Goal: Contribute content: Contribute content

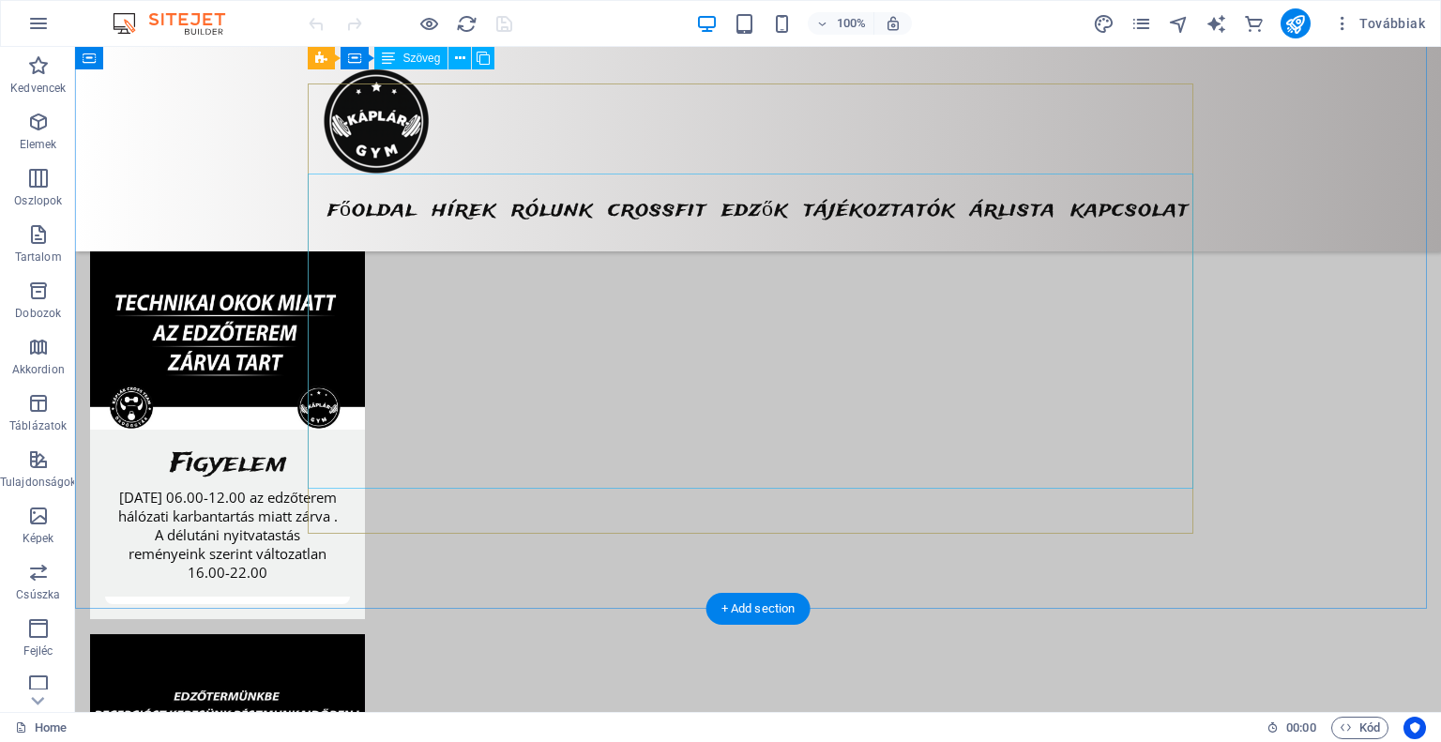
scroll to position [1220, 0]
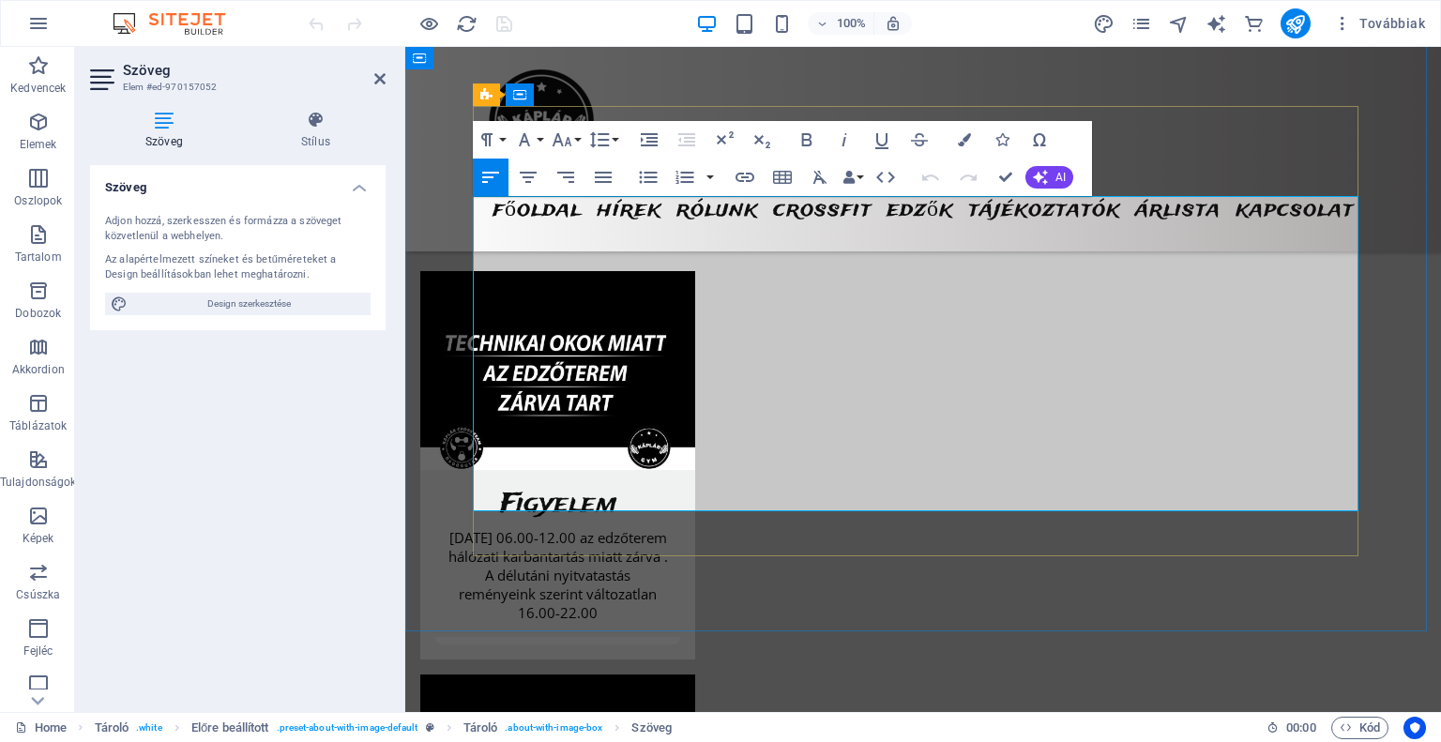
drag, startPoint x: 706, startPoint y: 344, endPoint x: 878, endPoint y: 339, distance: 171.8
click at [751, 174] on icon "button" at bounding box center [745, 177] width 19 height 9
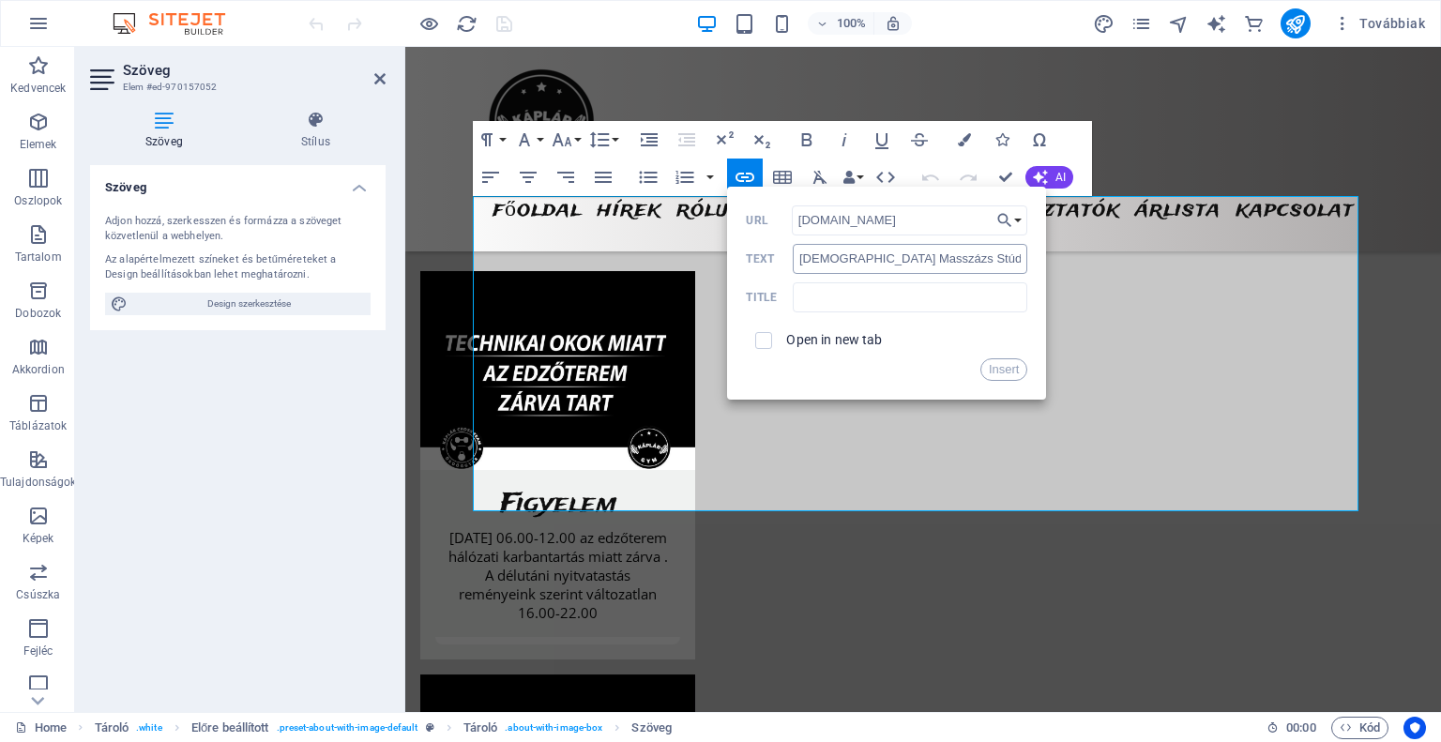
type input "[DOMAIN_NAME]"
drag, startPoint x: 957, startPoint y: 257, endPoint x: 795, endPoint y: 281, distance: 164.0
click at [795, 281] on div "[DOMAIN_NAME] URL Káplár Masszázs Stúdió Text Title Open in new tab Insert" at bounding box center [886, 292] width 281 height 175
click at [964, 295] on input "text" at bounding box center [910, 297] width 235 height 30
paste input "[DEMOGRAPHIC_DATA] Masszázs Stúdió"
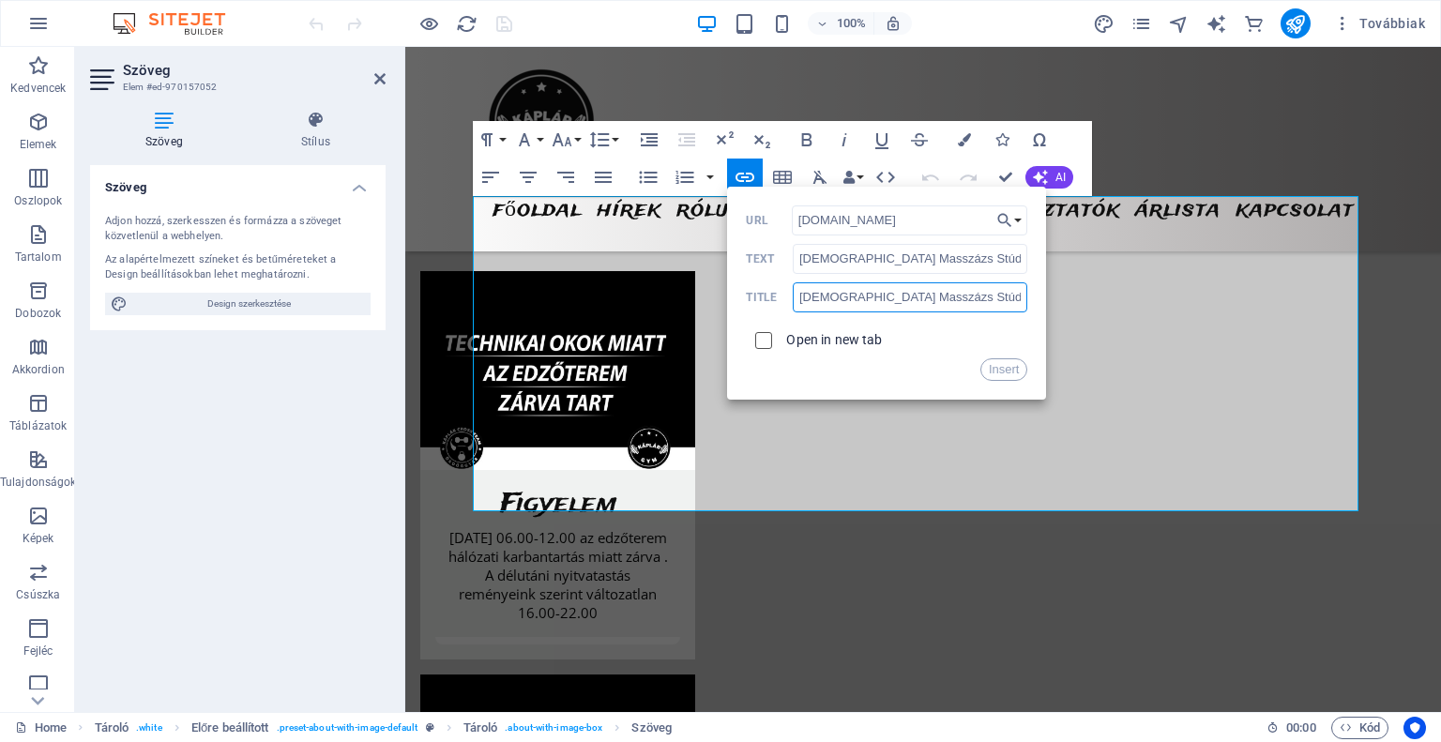
type input "[DEMOGRAPHIC_DATA] Masszázs Stúdió"
click at [767, 341] on input "checkbox" at bounding box center [760, 337] width 17 height 17
checkbox input "true"
click at [1006, 367] on button "Insert" at bounding box center [1004, 369] width 48 height 23
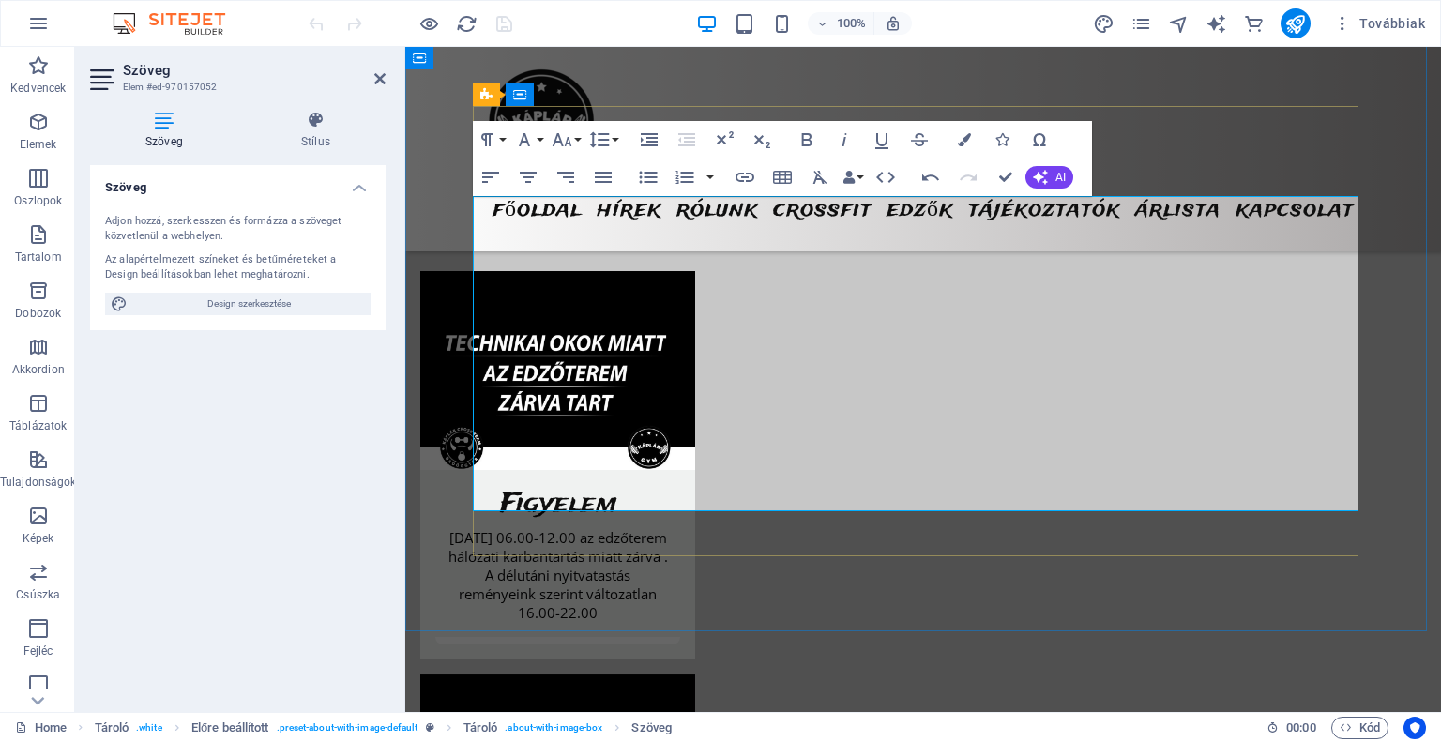
drag, startPoint x: 881, startPoint y: 342, endPoint x: 706, endPoint y: 349, distance: 174.6
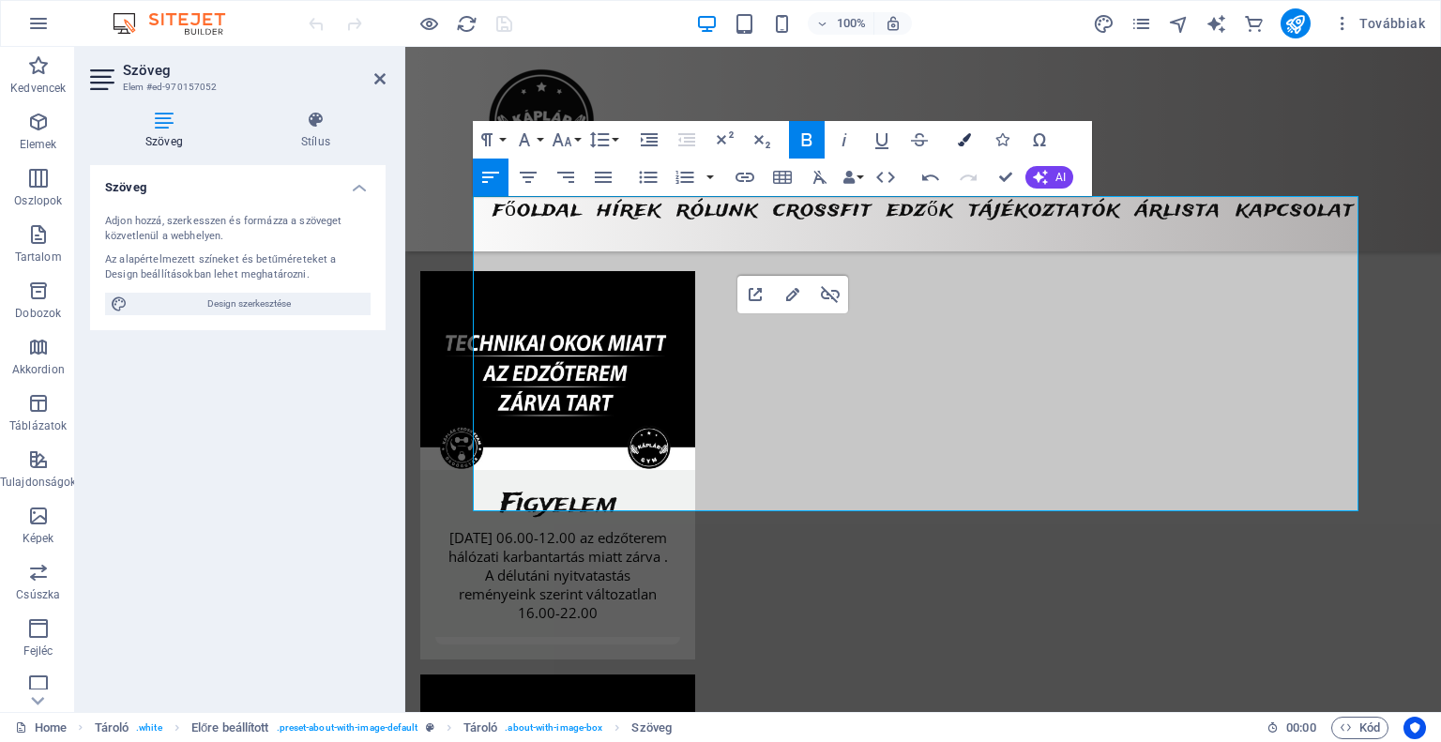
click at [968, 140] on icon "button" at bounding box center [964, 139] width 13 height 13
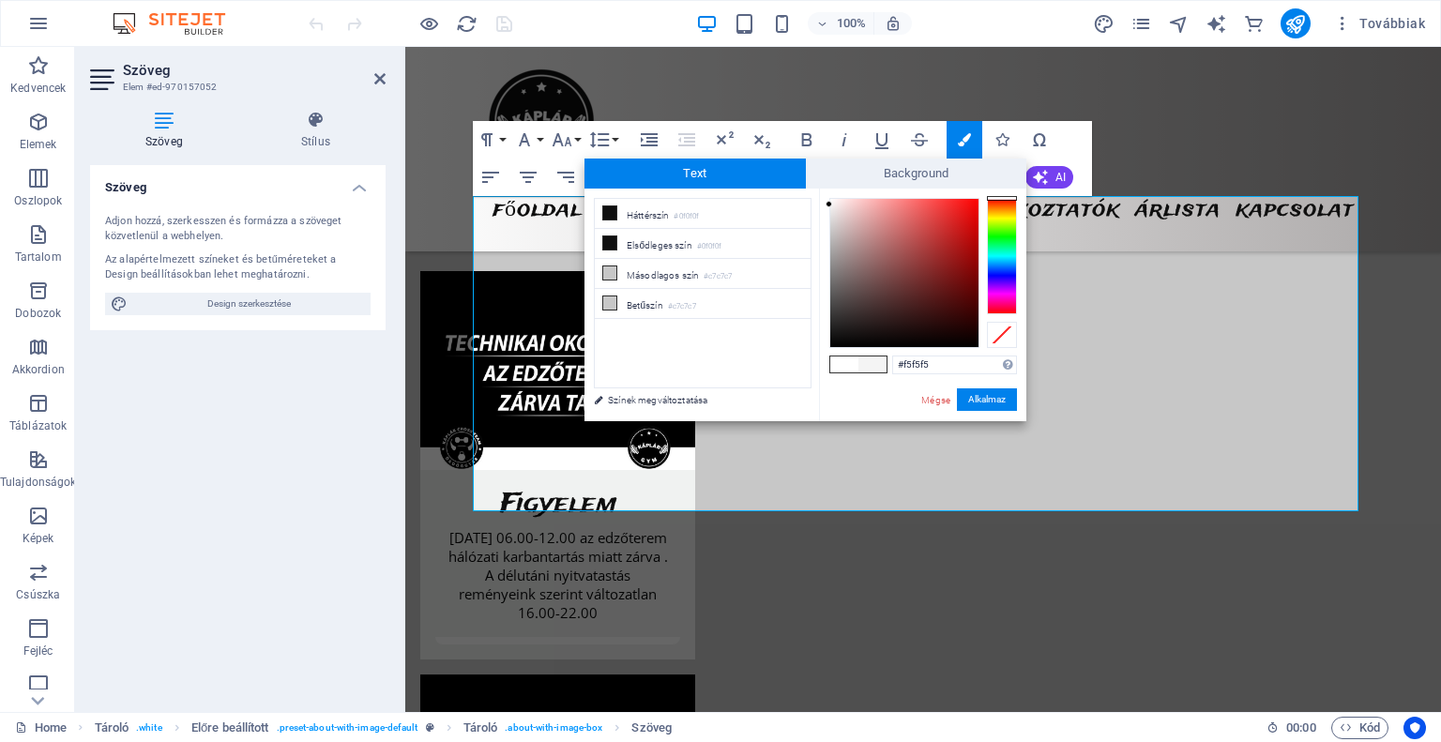
type input "#f7f7f7"
drag, startPoint x: 829, startPoint y: 335, endPoint x: 827, endPoint y: 203, distance: 132.3
click at [827, 203] on div at bounding box center [829, 202] width 7 height 7
drag, startPoint x: 982, startPoint y: 397, endPoint x: 578, endPoint y: 350, distance: 407.1
click at [982, 397] on button "Alkalmaz" at bounding box center [987, 399] width 60 height 23
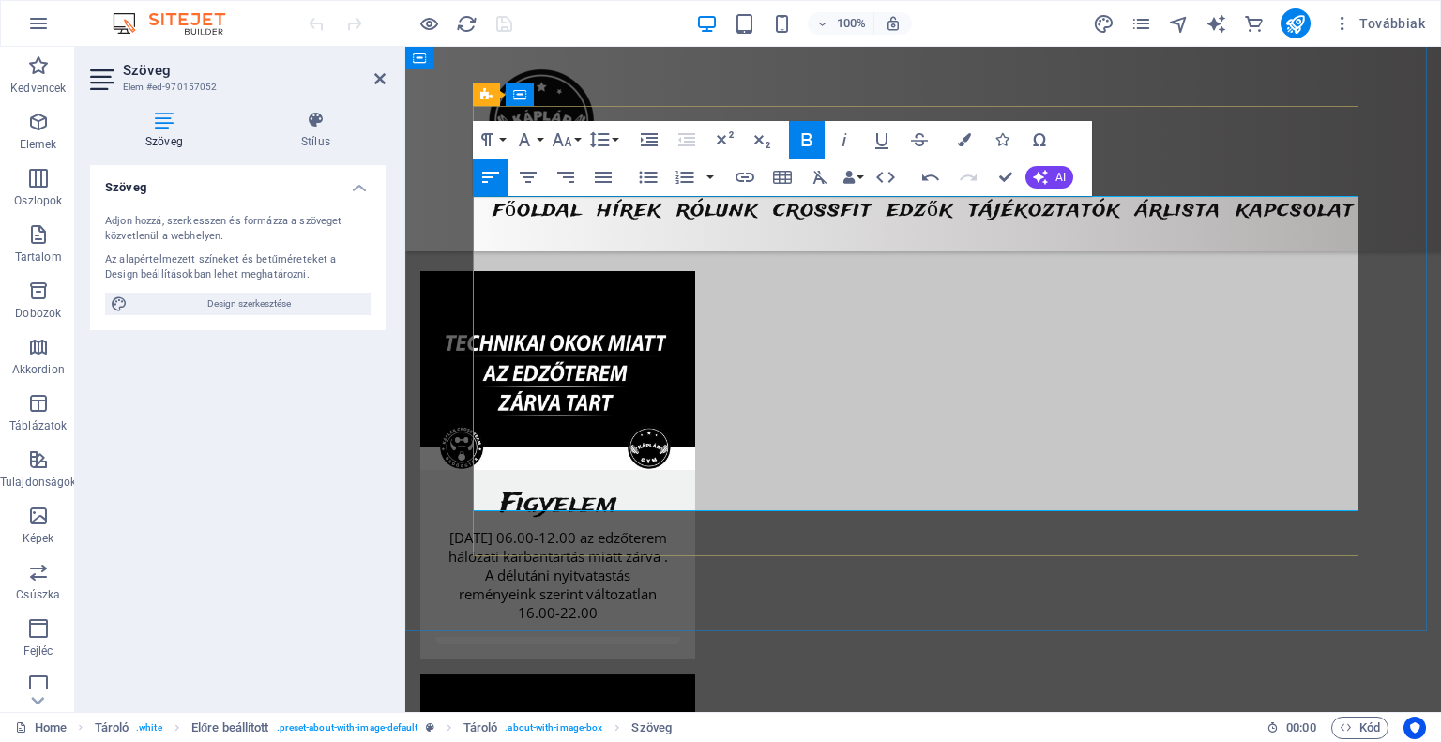
drag, startPoint x: 913, startPoint y: 358, endPoint x: 893, endPoint y: 359, distance: 19.7
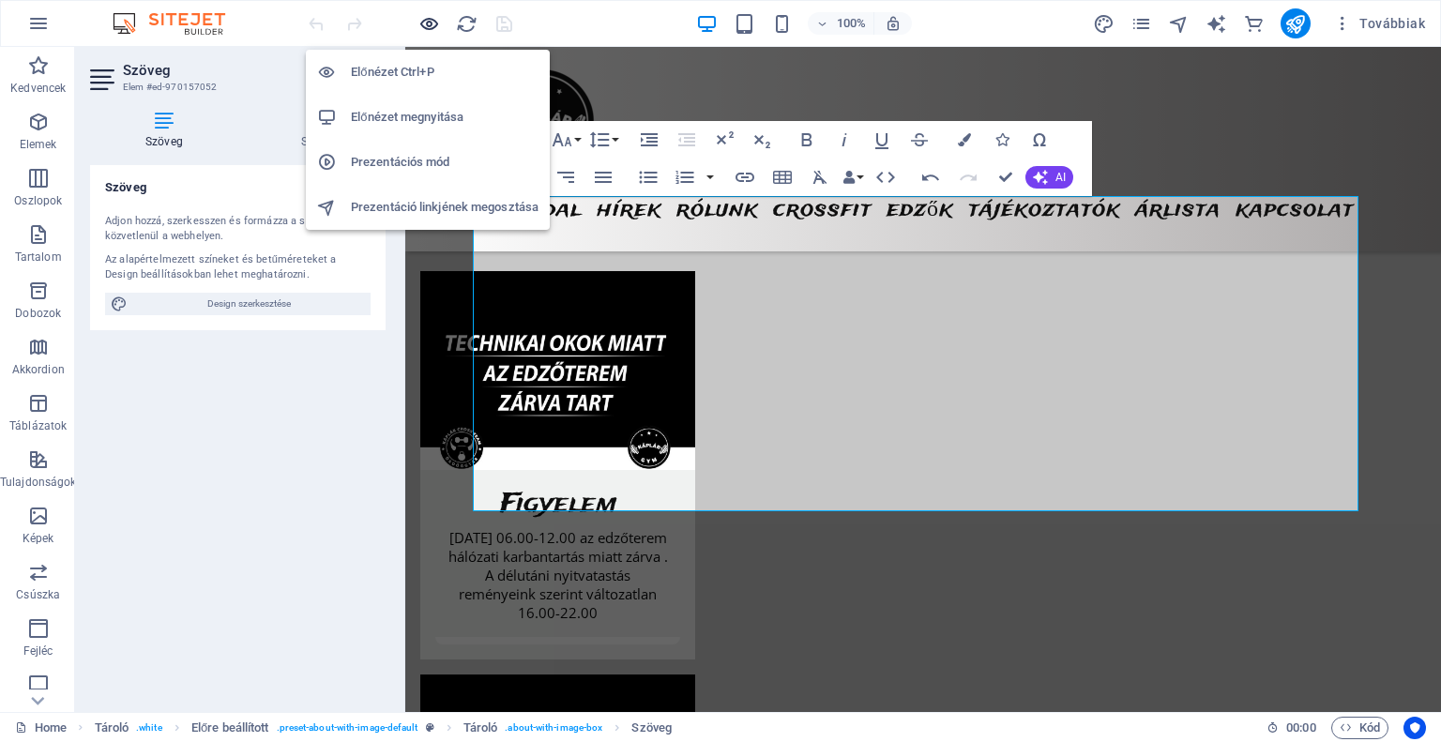
click at [423, 25] on icon "button" at bounding box center [429, 24] width 22 height 22
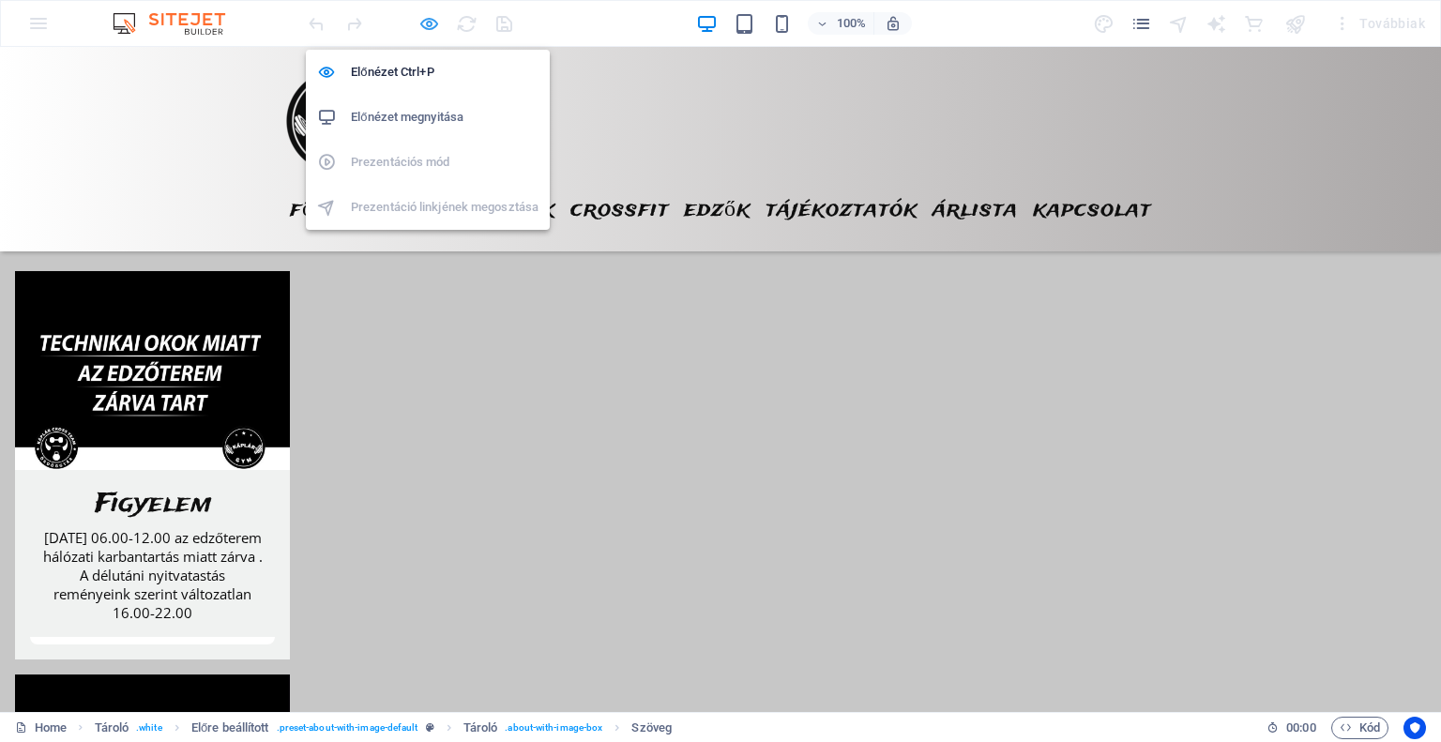
click at [421, 25] on icon "button" at bounding box center [429, 24] width 22 height 22
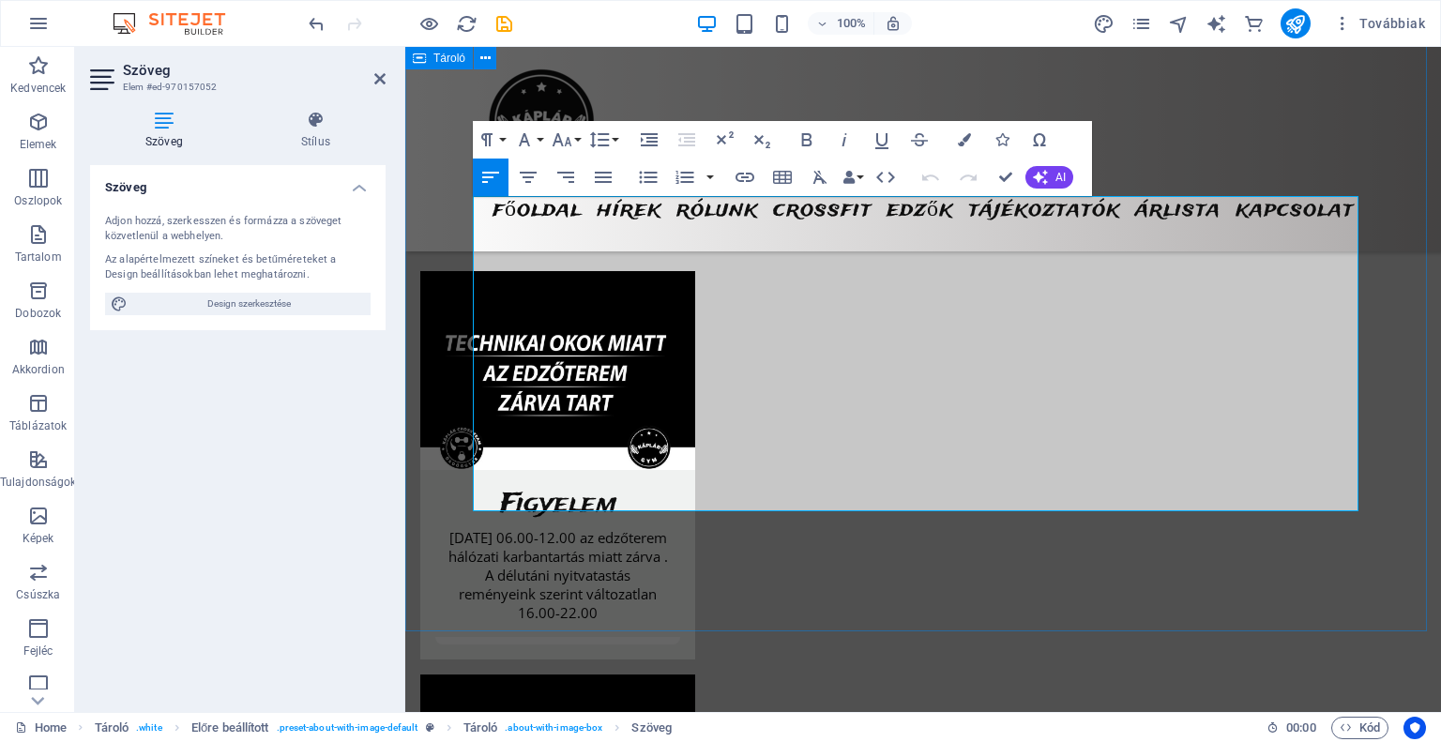
drag, startPoint x: 649, startPoint y: 500, endPoint x: 467, endPoint y: 503, distance: 182.0
click at [747, 183] on icon "button" at bounding box center [745, 177] width 23 height 23
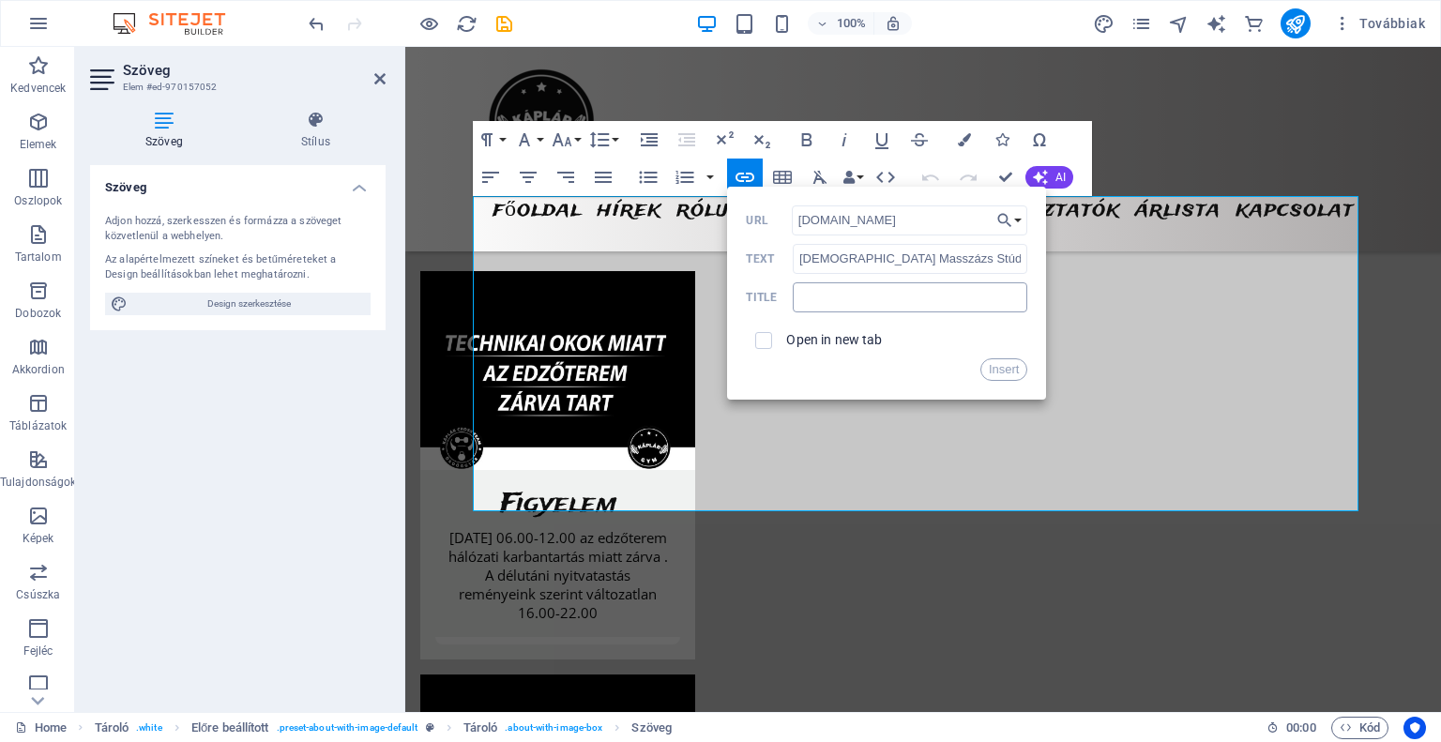
type input "[DOMAIN_NAME]"
click at [852, 298] on input "text" at bounding box center [910, 297] width 235 height 30
type input "[DEMOGRAPHIC_DATA] Masszázs Stúdió"
click at [763, 344] on input "checkbox" at bounding box center [760, 337] width 17 height 17
checkbox input "true"
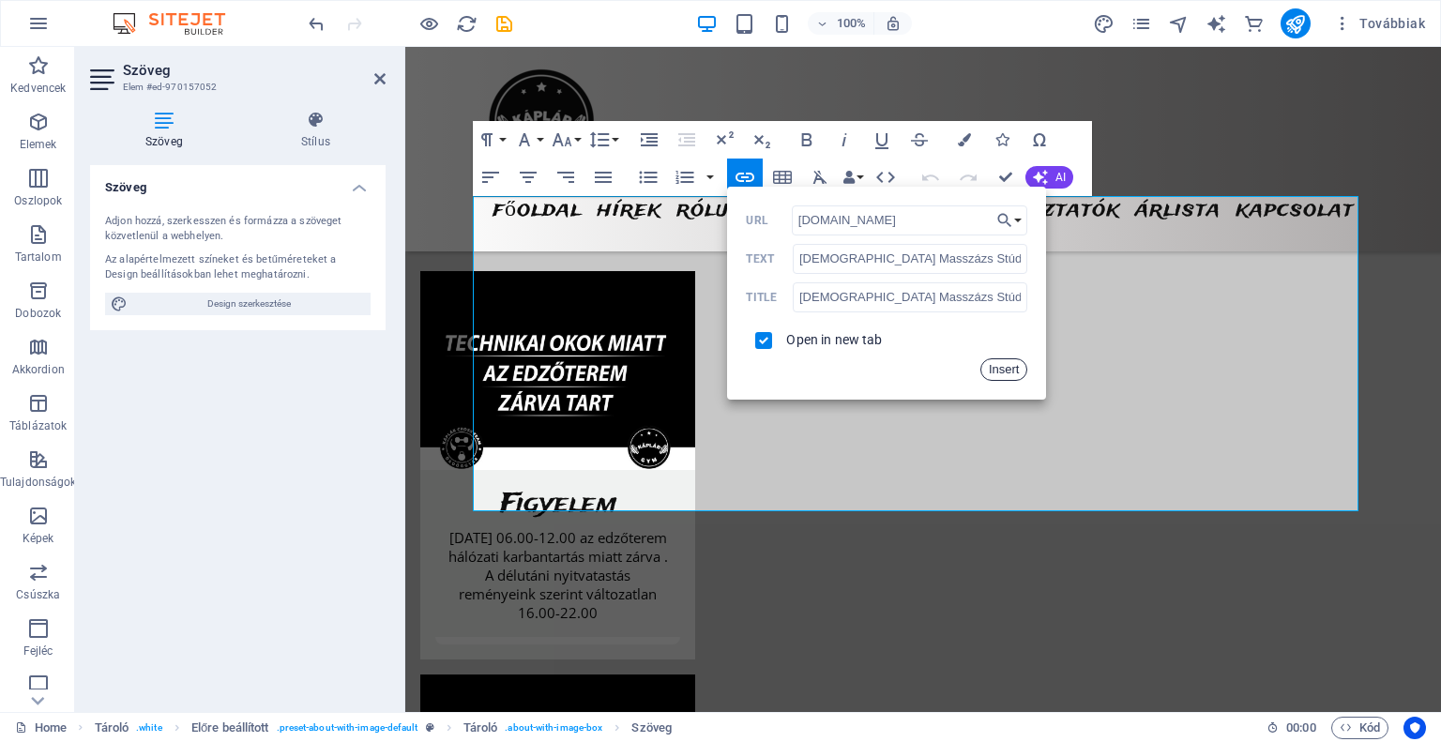
click at [1006, 371] on button "Insert" at bounding box center [1004, 369] width 48 height 23
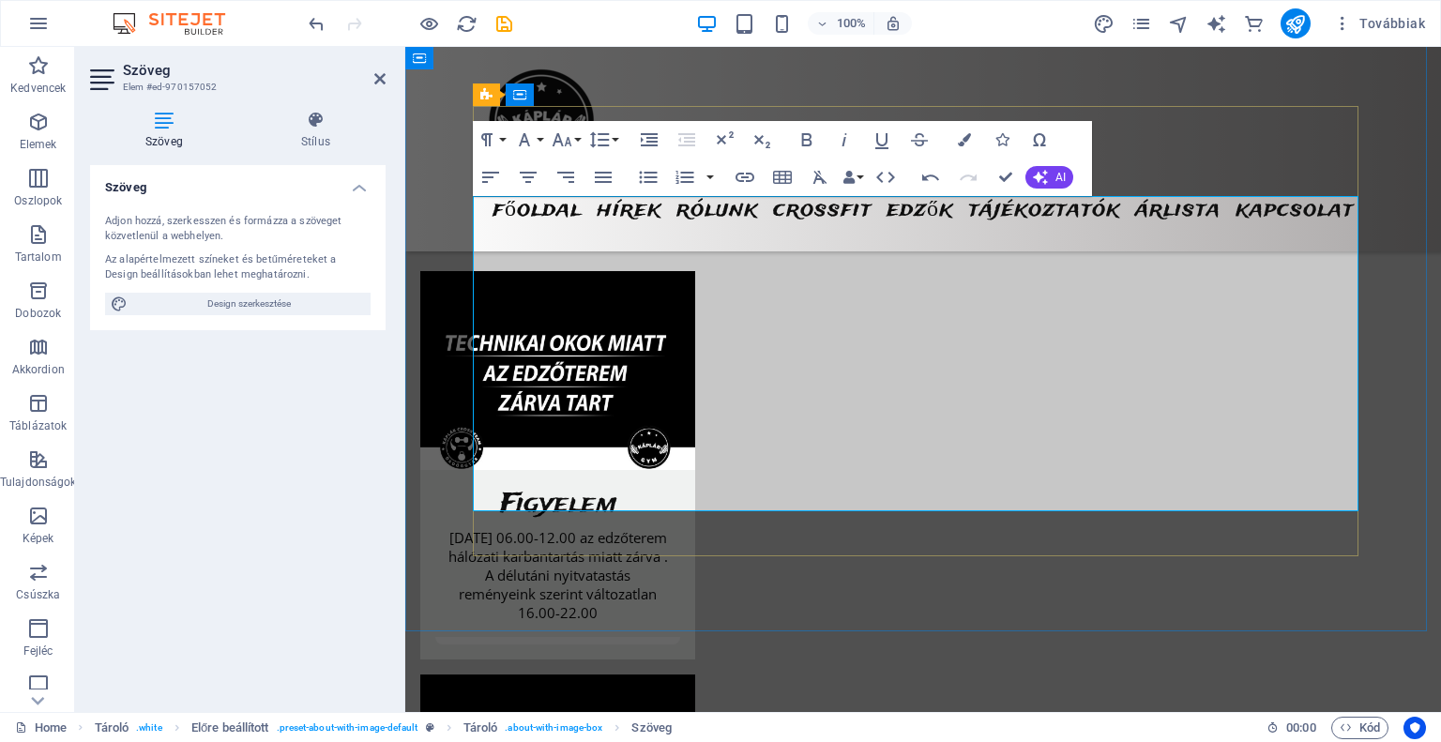
drag, startPoint x: 648, startPoint y: 498, endPoint x: 538, endPoint y: 475, distance: 113.2
click at [971, 142] on icon "button" at bounding box center [964, 139] width 13 height 13
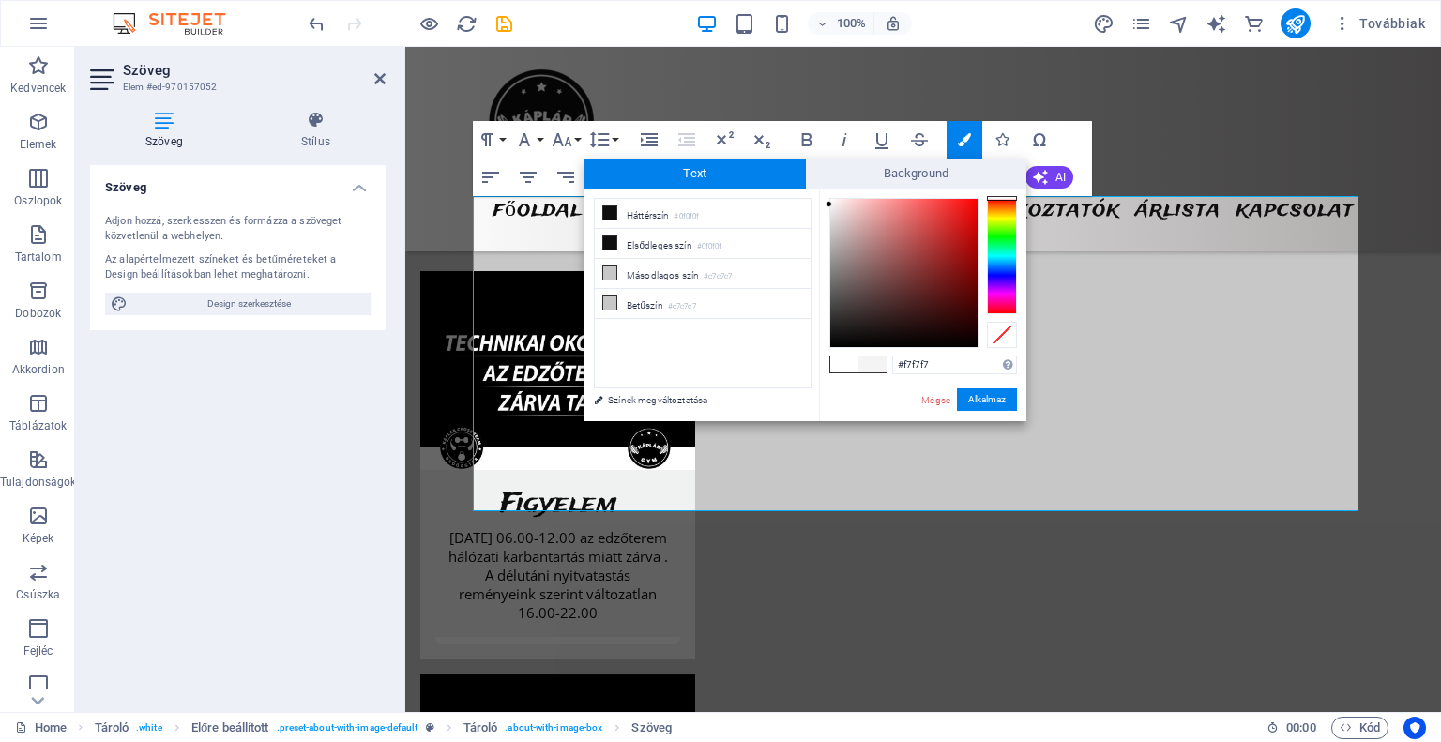
type input "#f8f8f8"
drag, startPoint x: 827, startPoint y: 338, endPoint x: 828, endPoint y: 202, distance: 136.0
click at [828, 202] on div at bounding box center [829, 201] width 7 height 7
click at [998, 405] on button "Alkalmaz" at bounding box center [987, 399] width 60 height 23
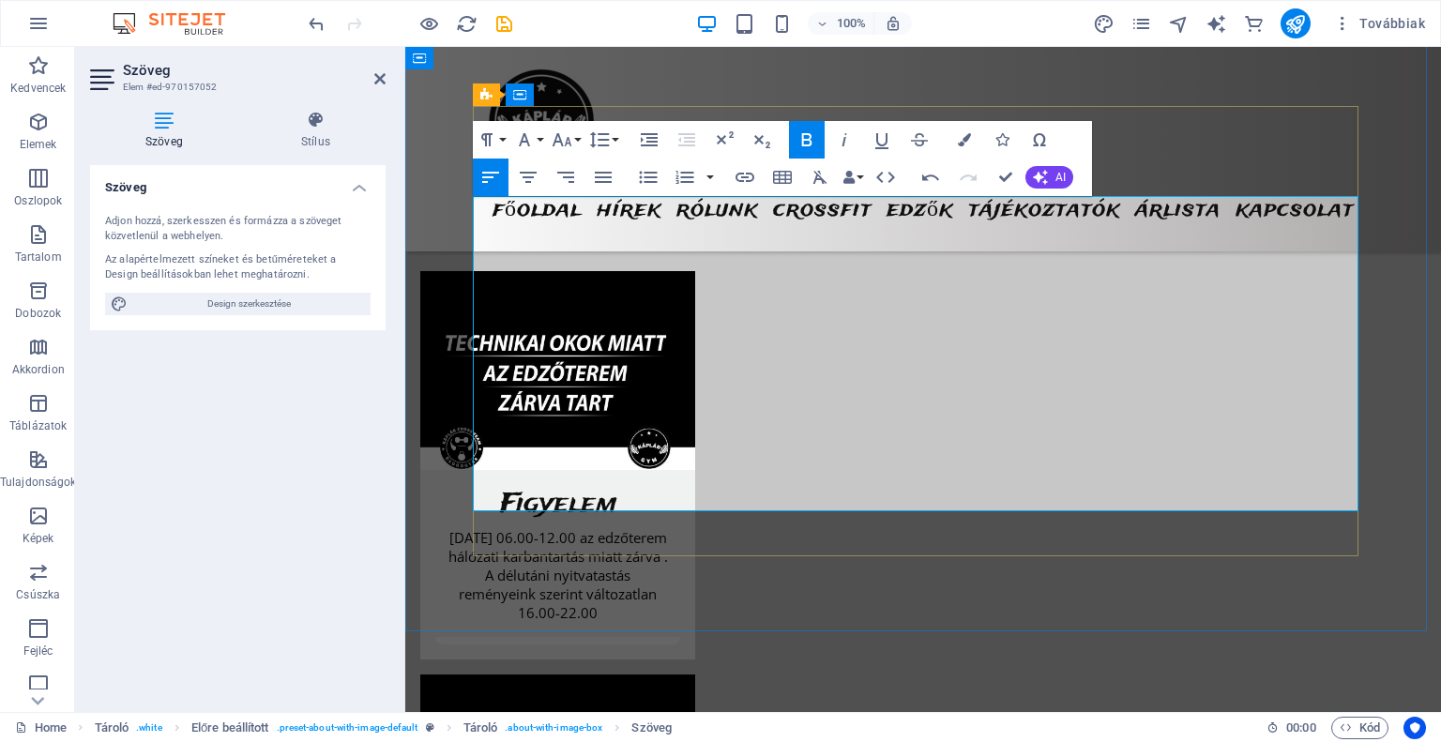
click at [508, 28] on icon "save" at bounding box center [504, 24] width 22 height 22
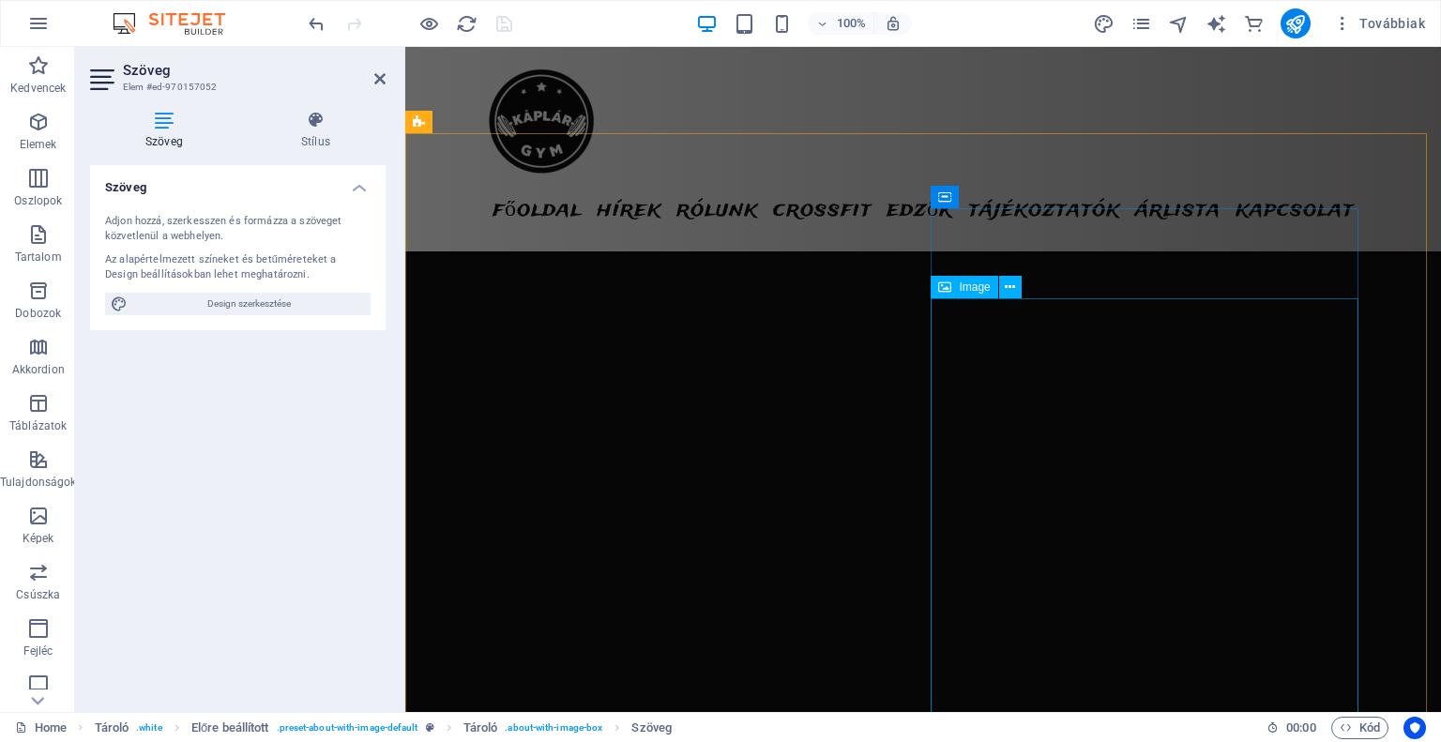
scroll to position [4503, 0]
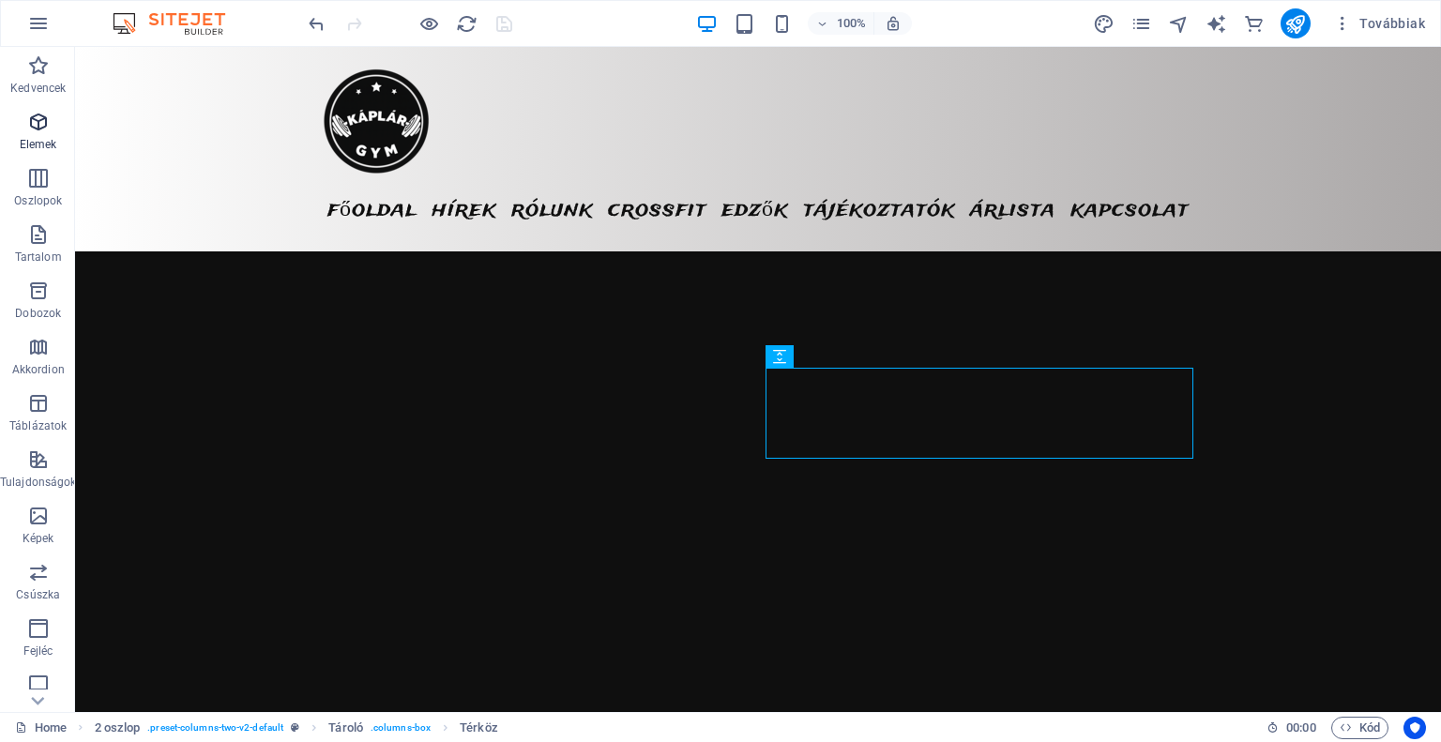
click at [45, 136] on span "Elemek" at bounding box center [38, 133] width 76 height 45
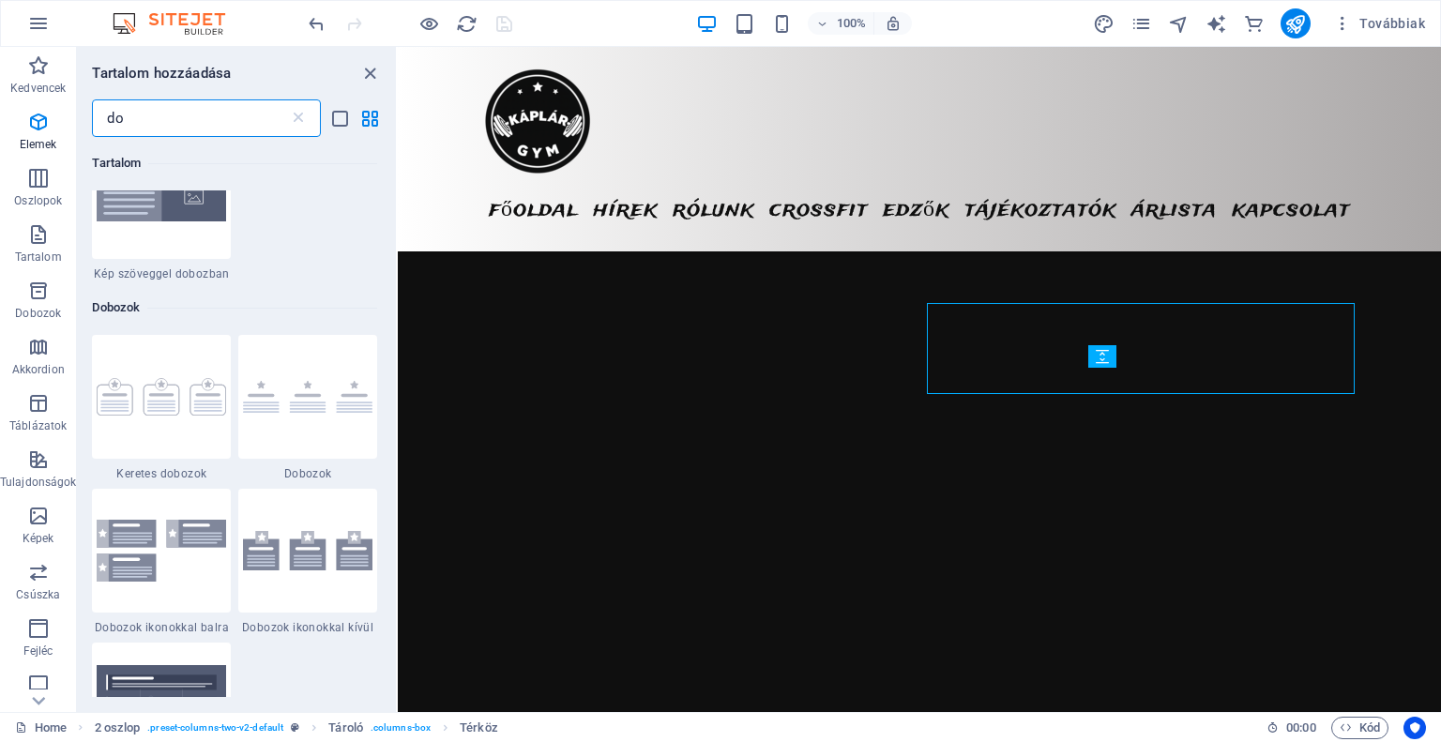
scroll to position [0, 0]
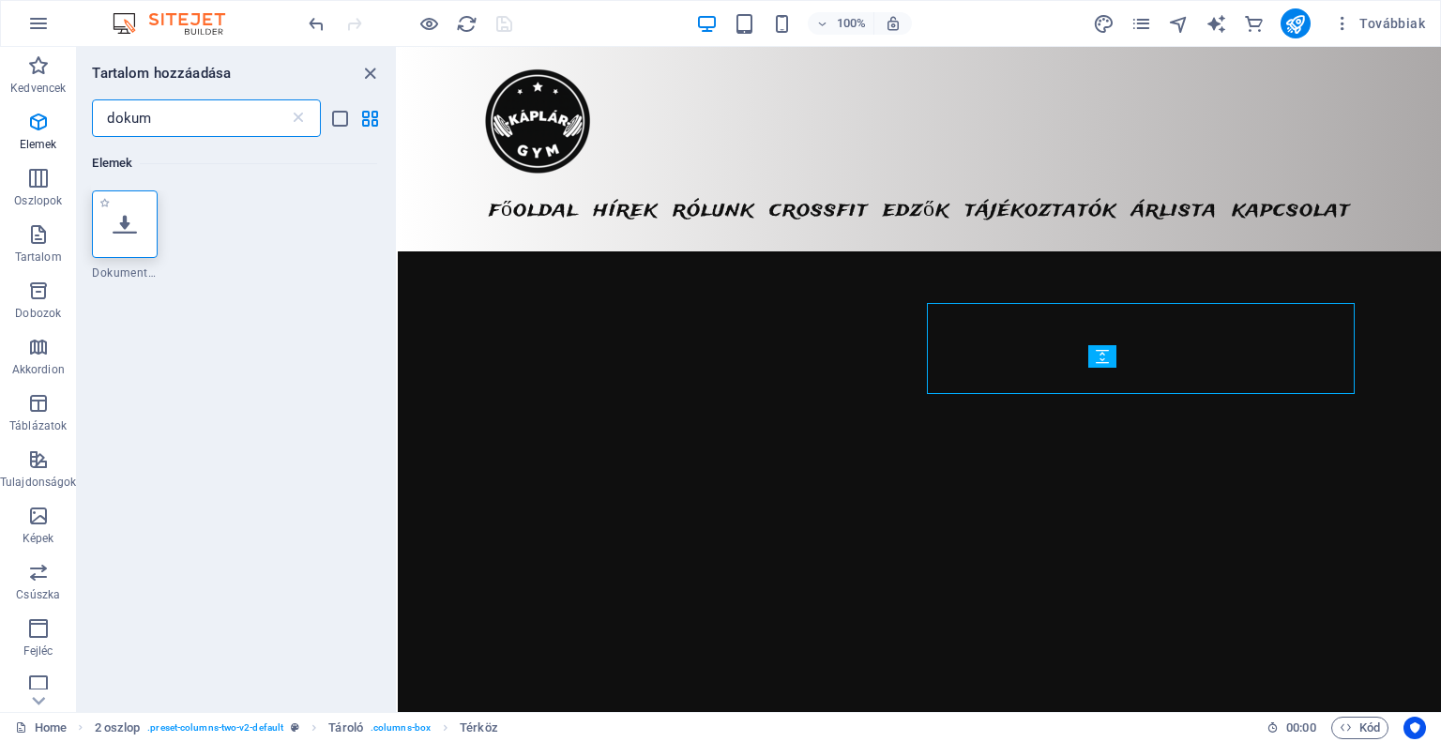
type input "dokum"
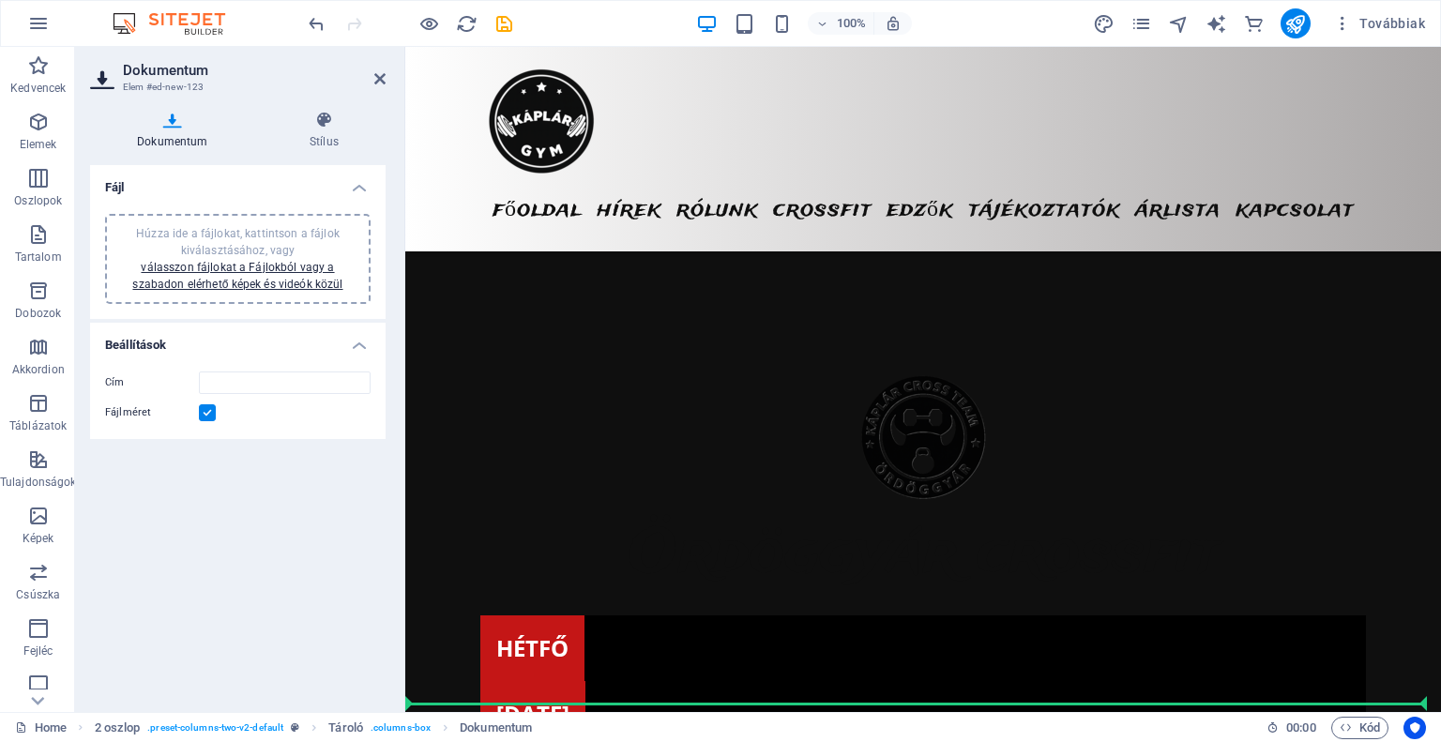
scroll to position [4938, 0]
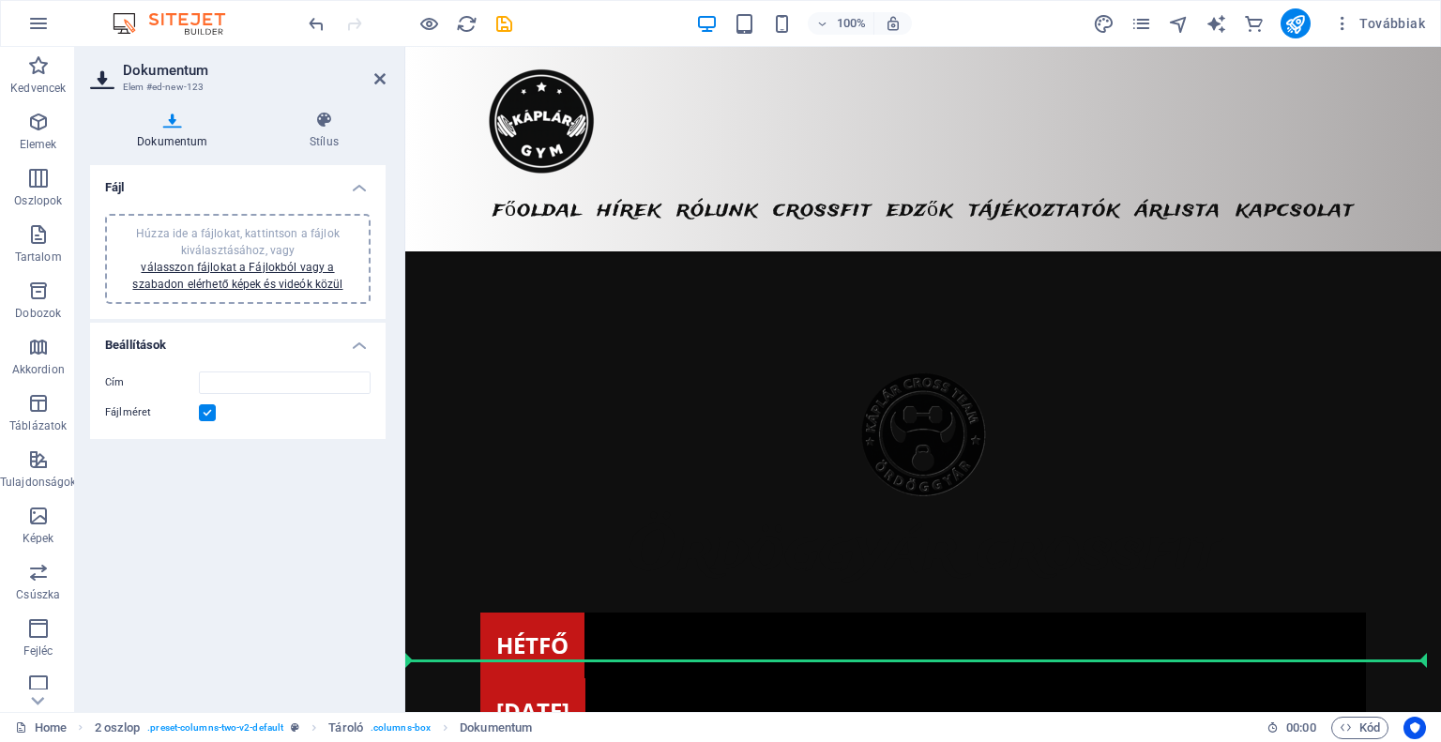
drag, startPoint x: 1364, startPoint y: 498, endPoint x: 1084, endPoint y: 601, distance: 298.9
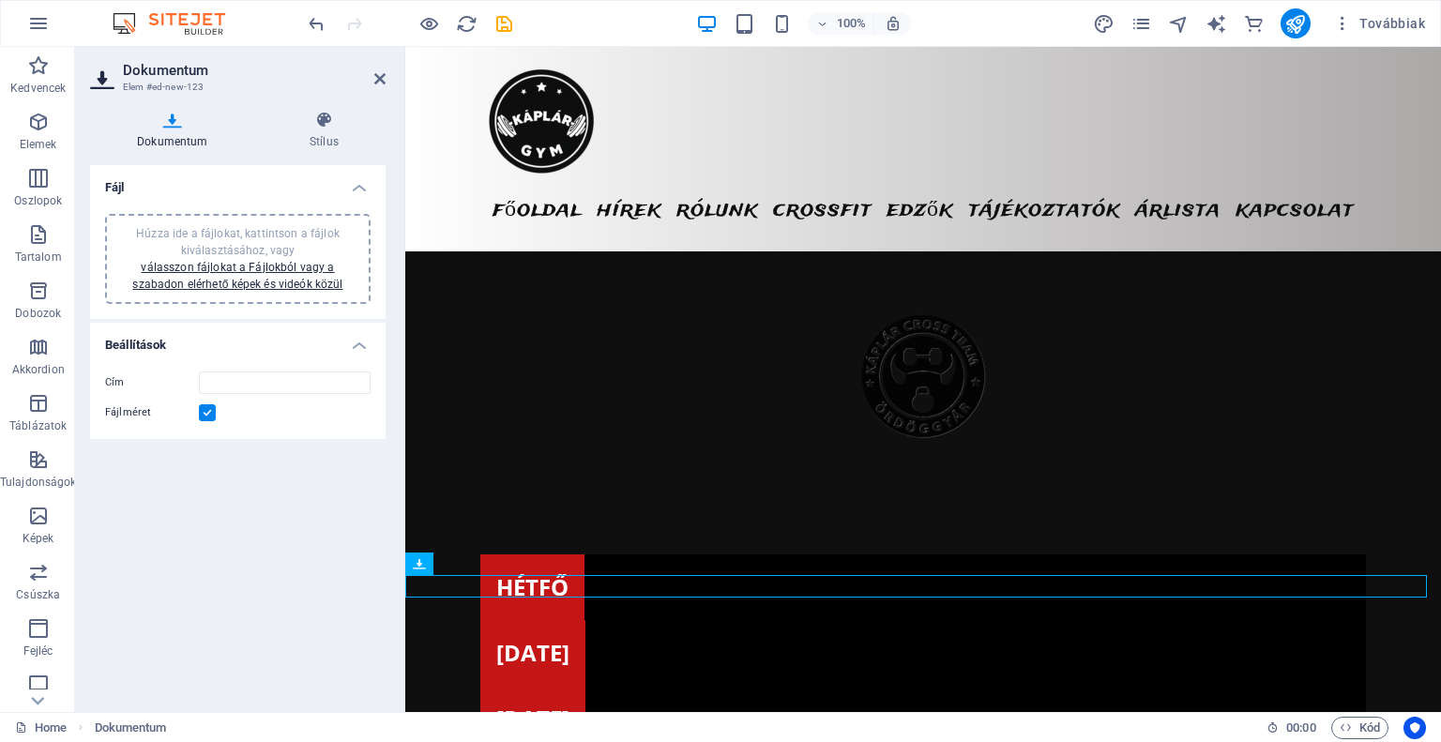
scroll to position [5000, 0]
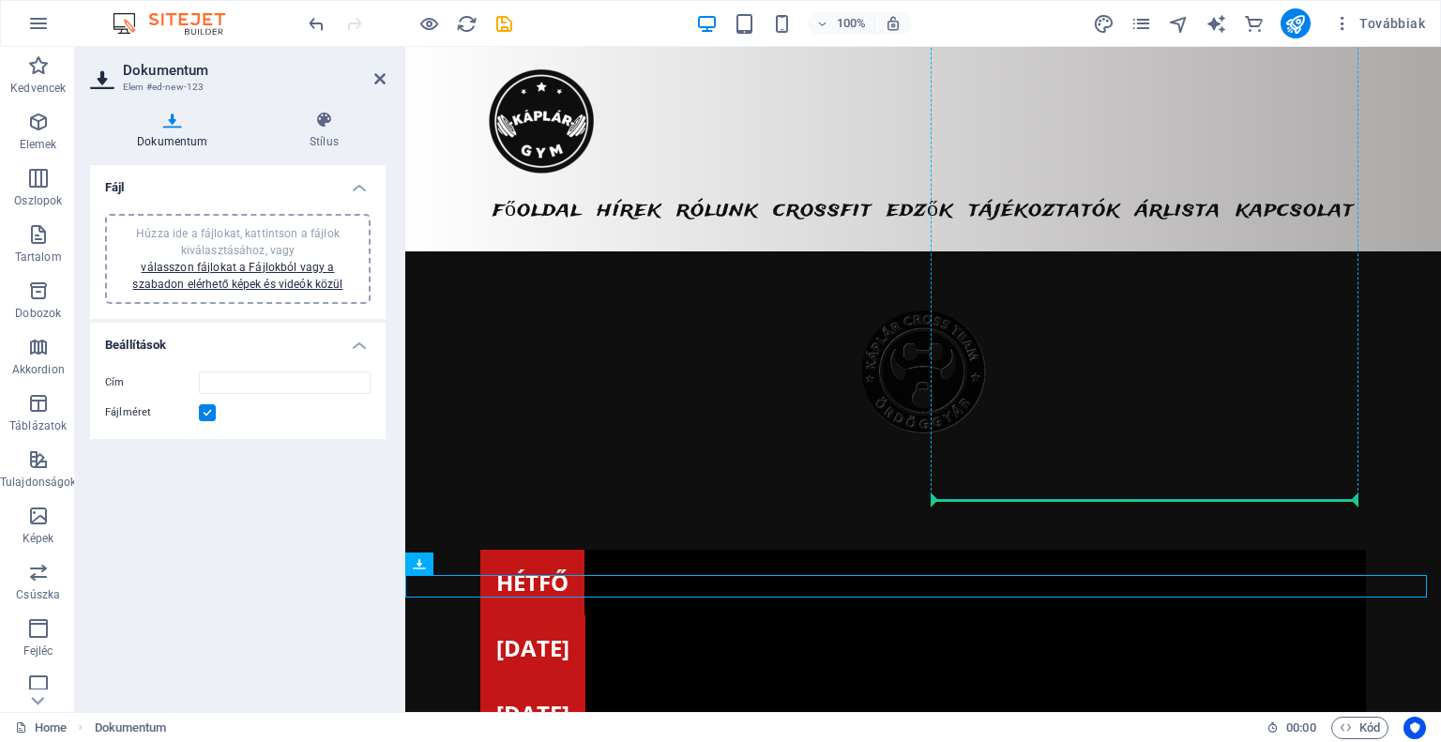
drag, startPoint x: 824, startPoint y: 673, endPoint x: 1052, endPoint y: 472, distance: 303.8
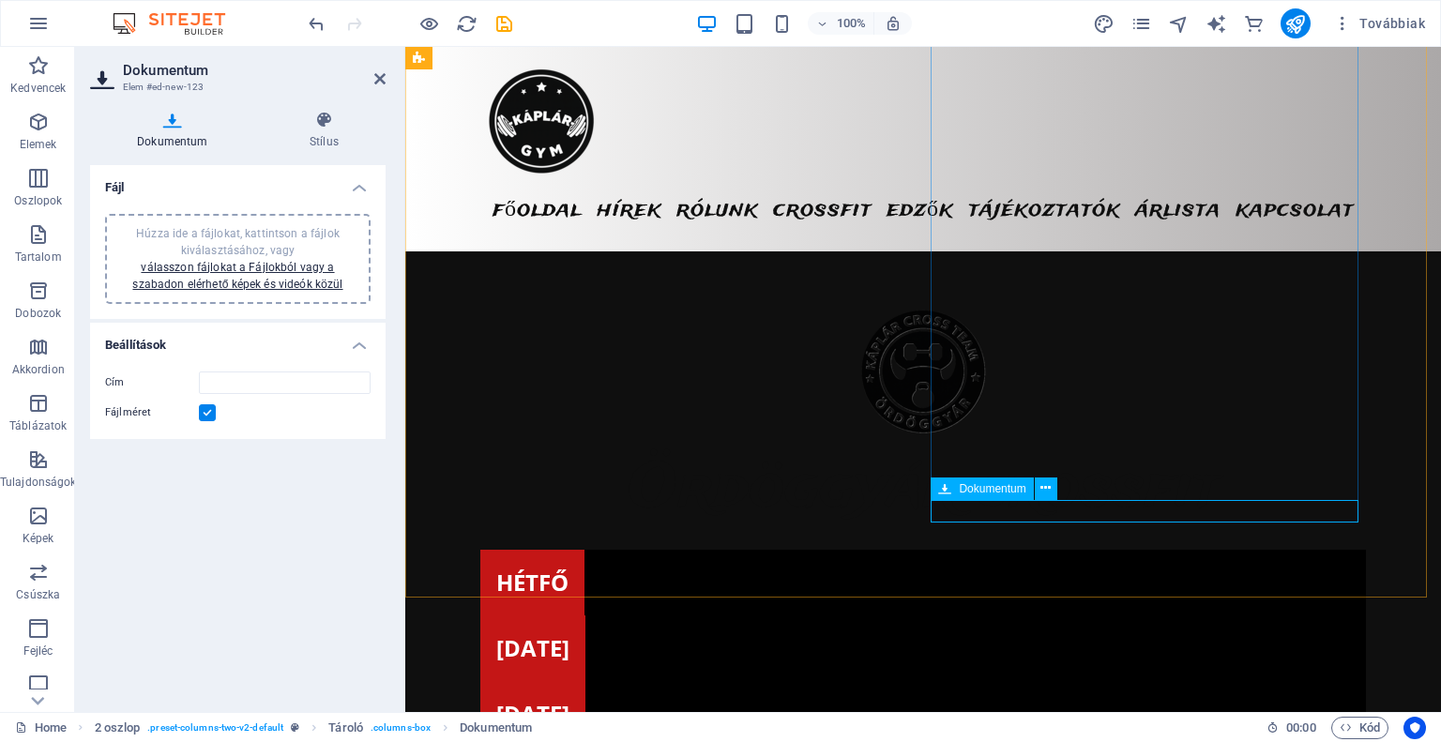
click at [983, 495] on div "Dokumentum" at bounding box center [982, 489] width 102 height 23
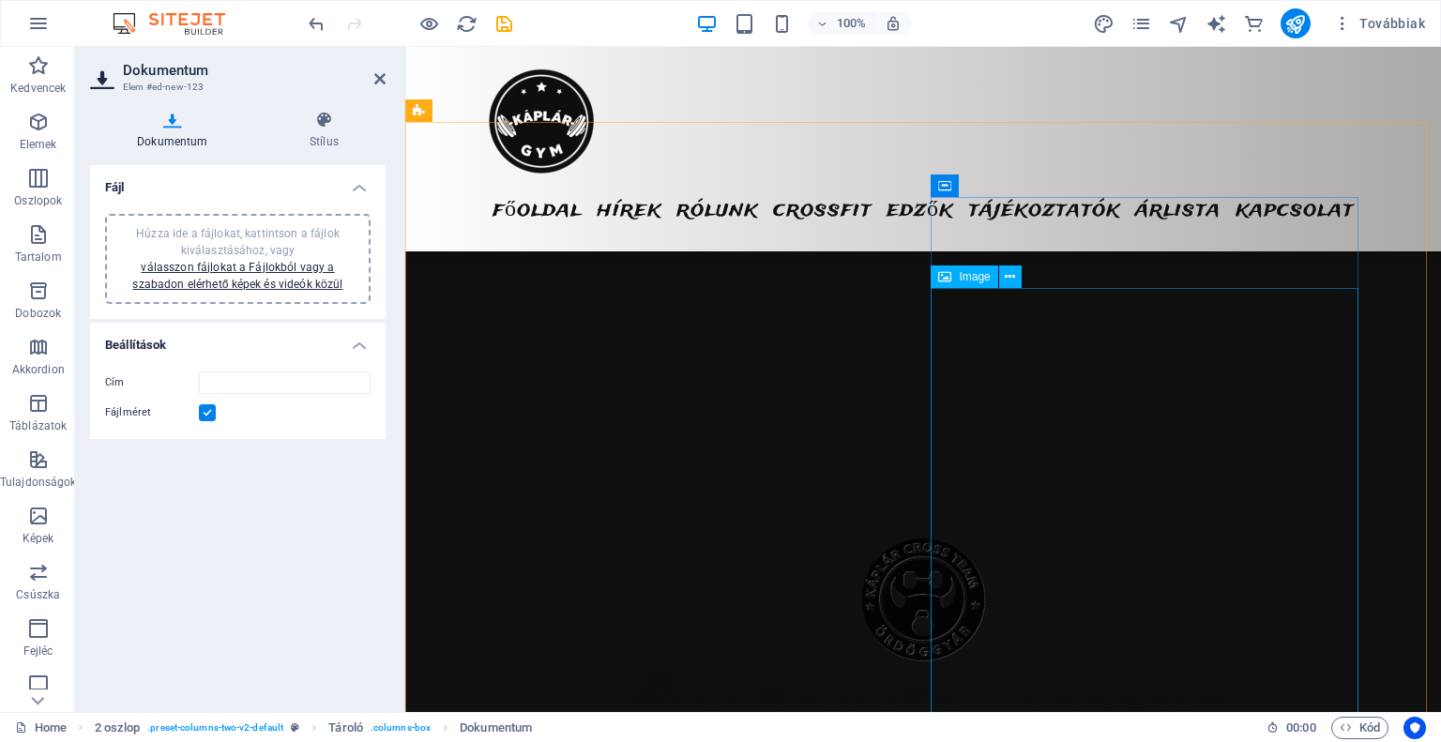
scroll to position [4907, 0]
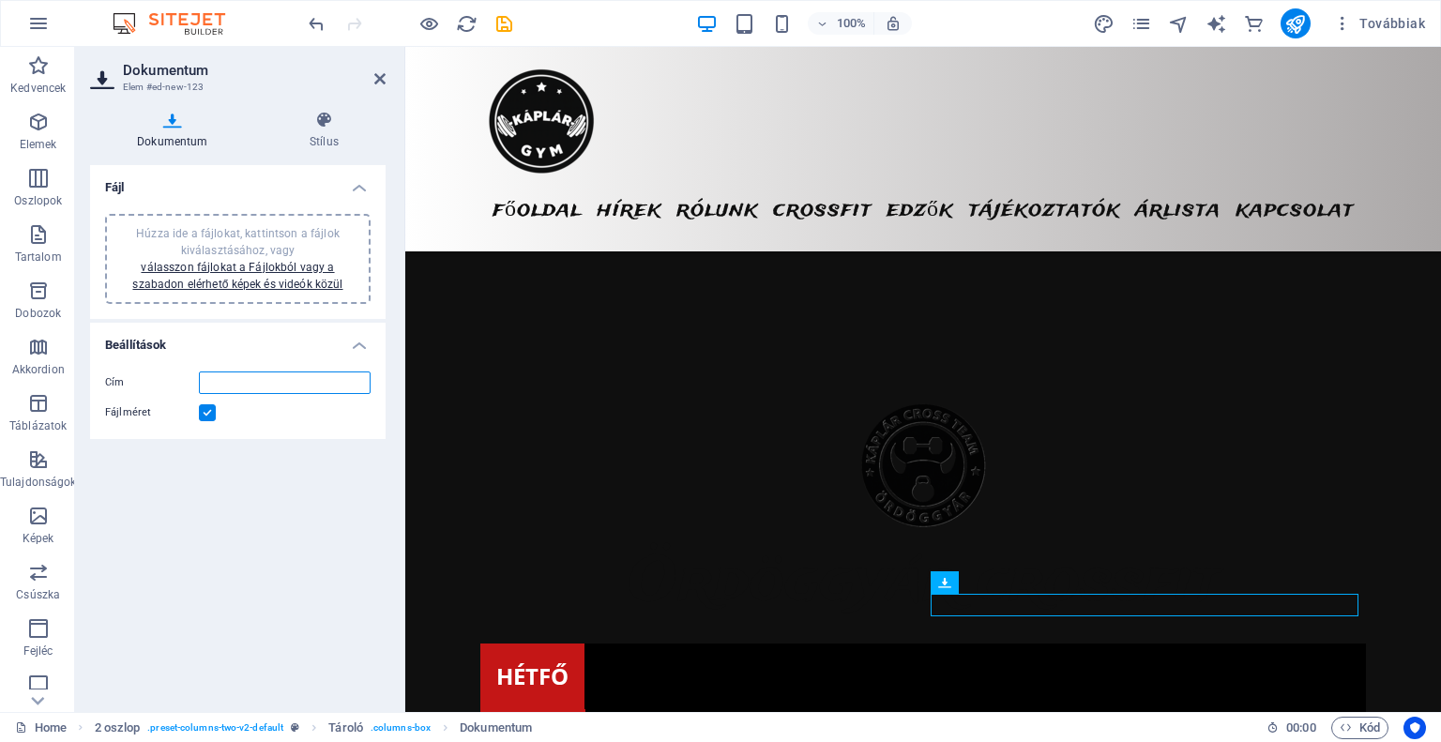
click at [272, 374] on input "Cím" at bounding box center [285, 383] width 172 height 23
type input "Szülői engedély"
click at [259, 281] on link "válasszon fájlokat a Fájlokból vagy a szabadon elérhető képek és videók közül" at bounding box center [237, 276] width 210 height 30
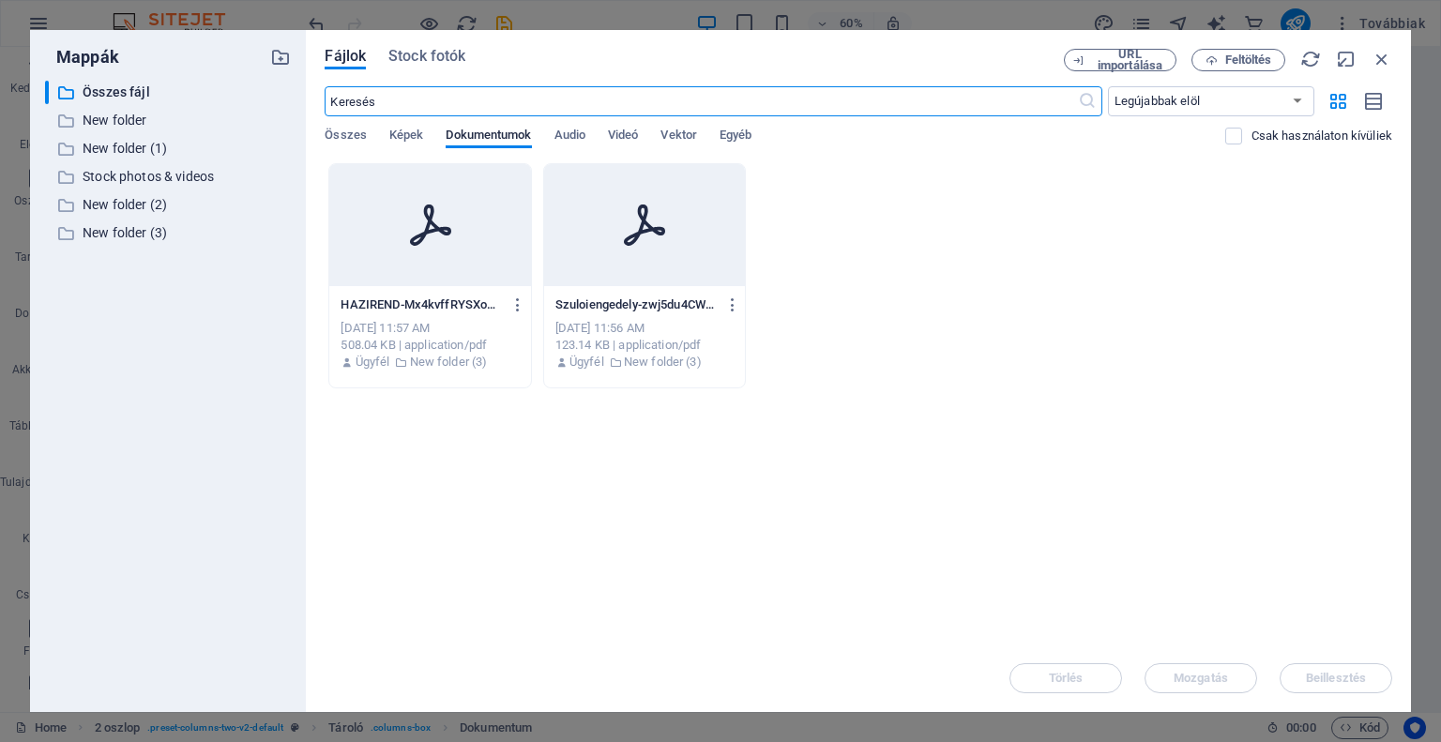
scroll to position [5334, 0]
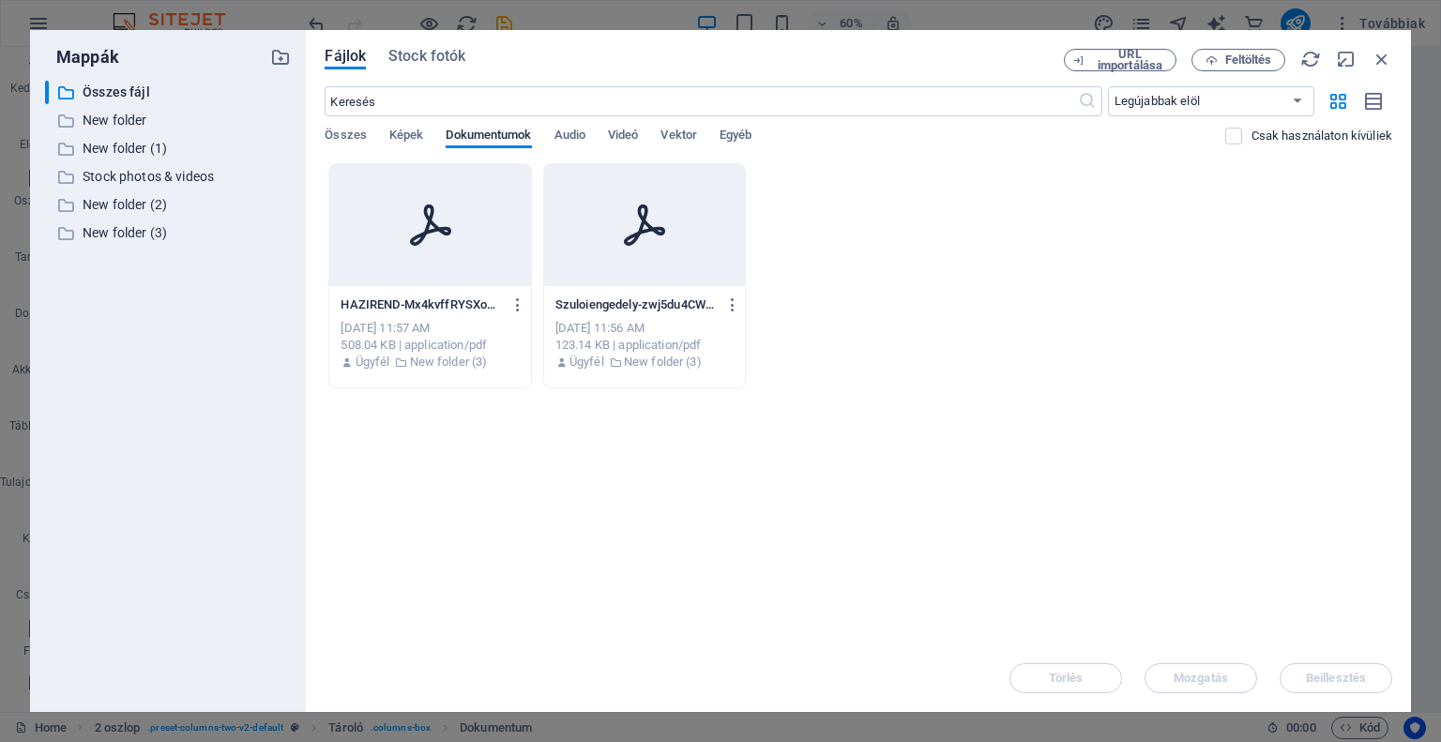
click at [660, 295] on div "Szuloiengedely-zwj5du4CWh_MHykMxrwq0A.pdf Szuloiengedely-zwj5du4CWh_MHykMxrwq0A…" at bounding box center [644, 305] width 178 height 30
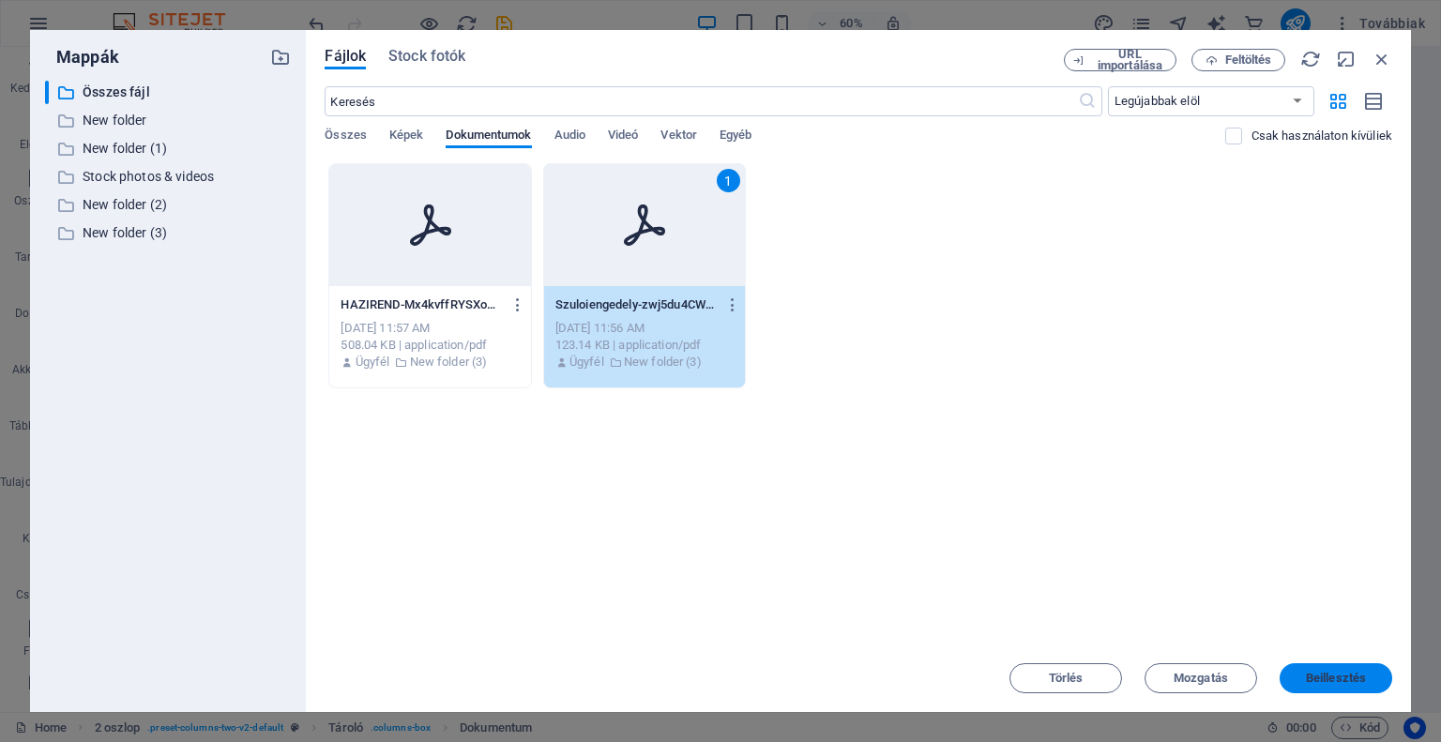
click at [1380, 683] on span "Beillesztés" at bounding box center [1336, 678] width 98 height 11
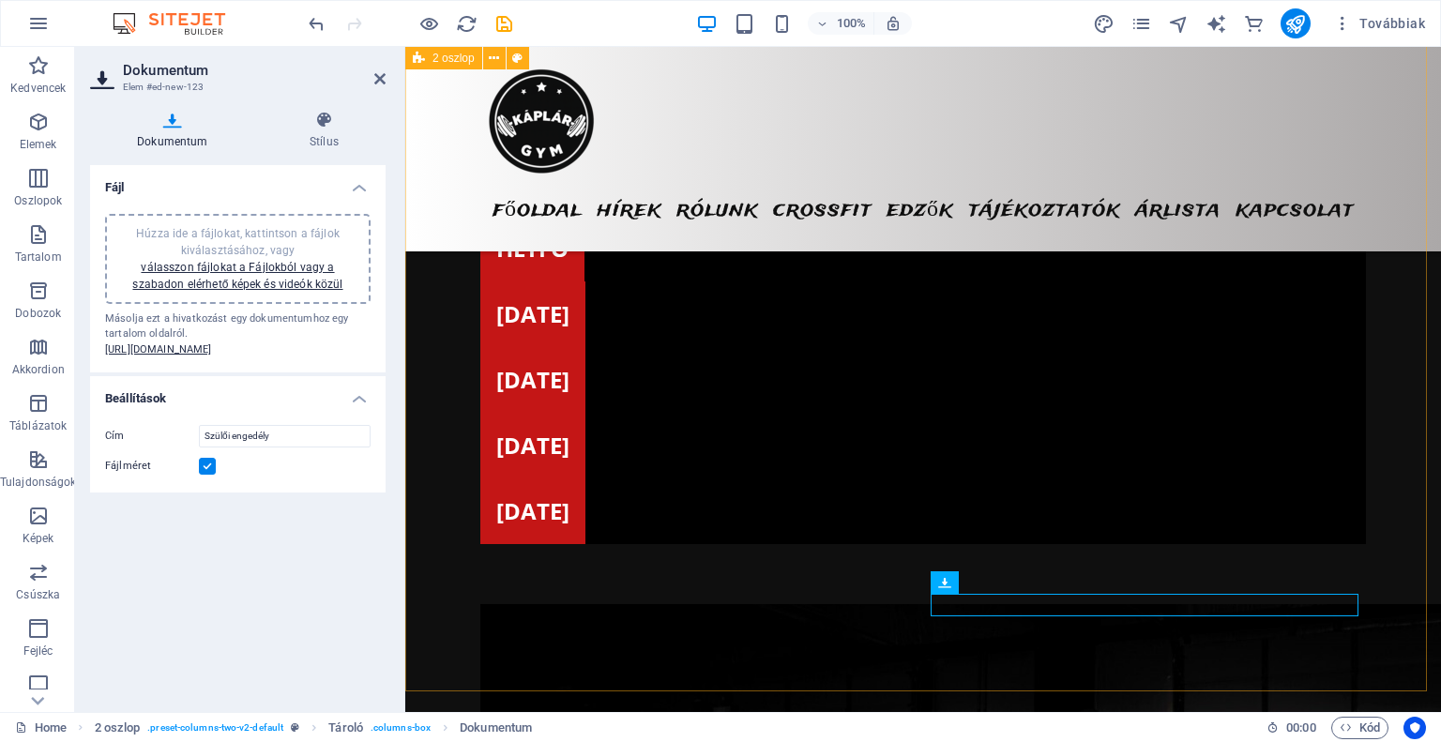
scroll to position [4907, 0]
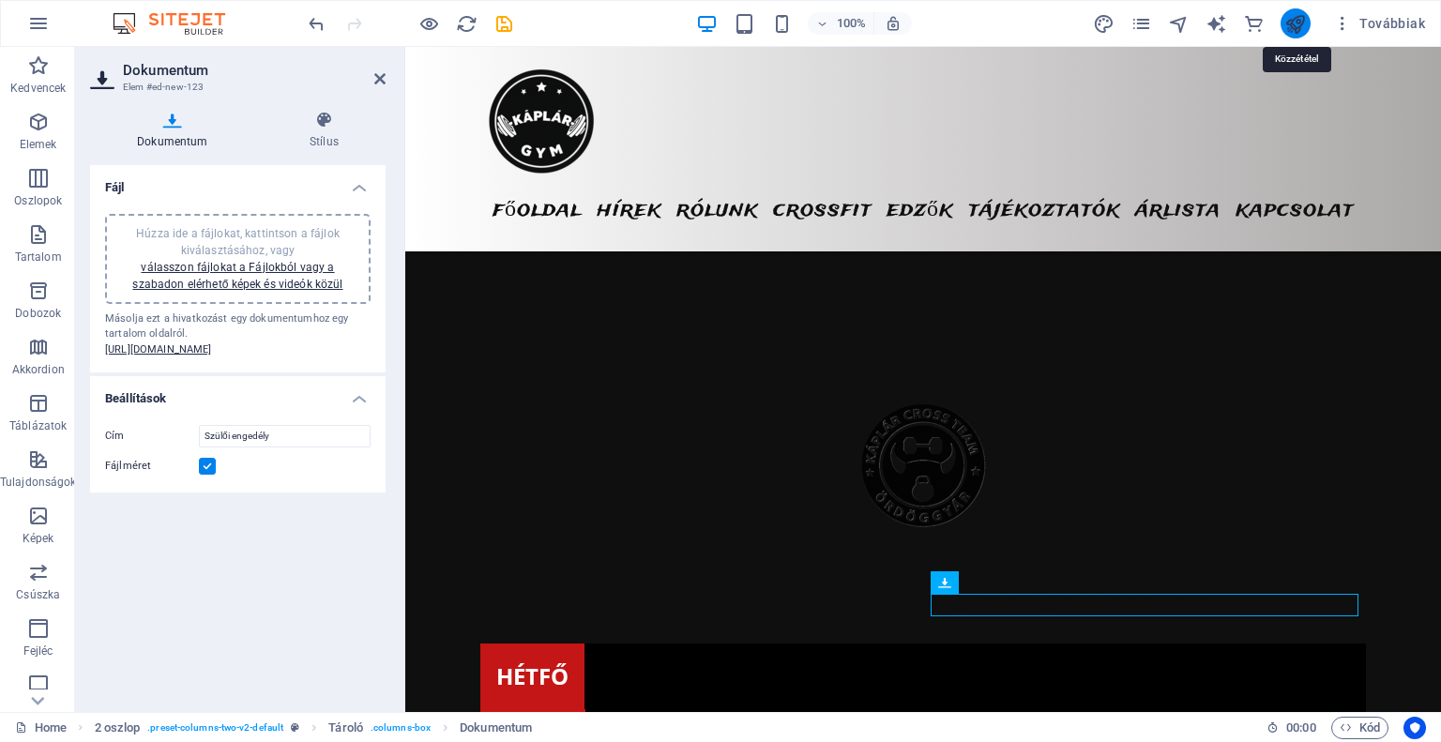
click at [1301, 33] on icon "publish" at bounding box center [1295, 24] width 22 height 22
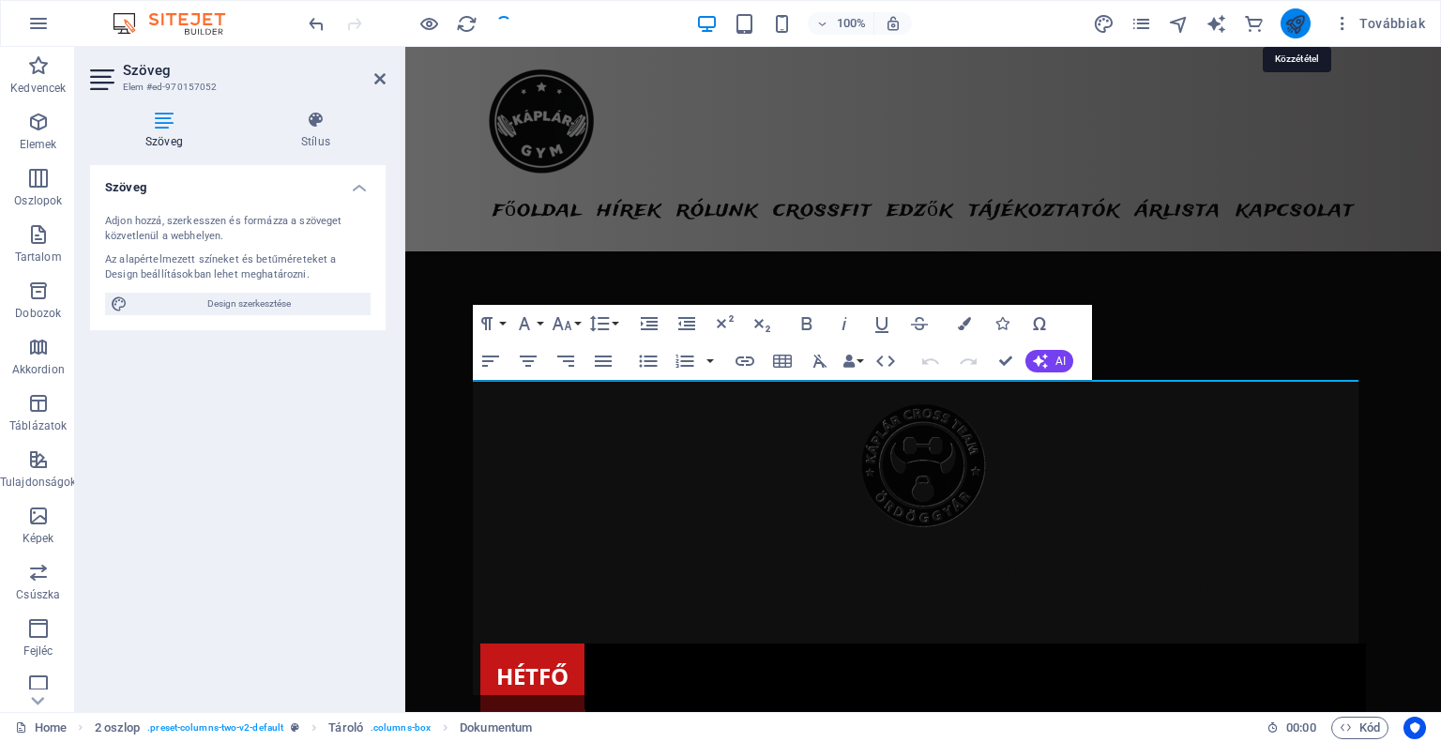
scroll to position [1036, 0]
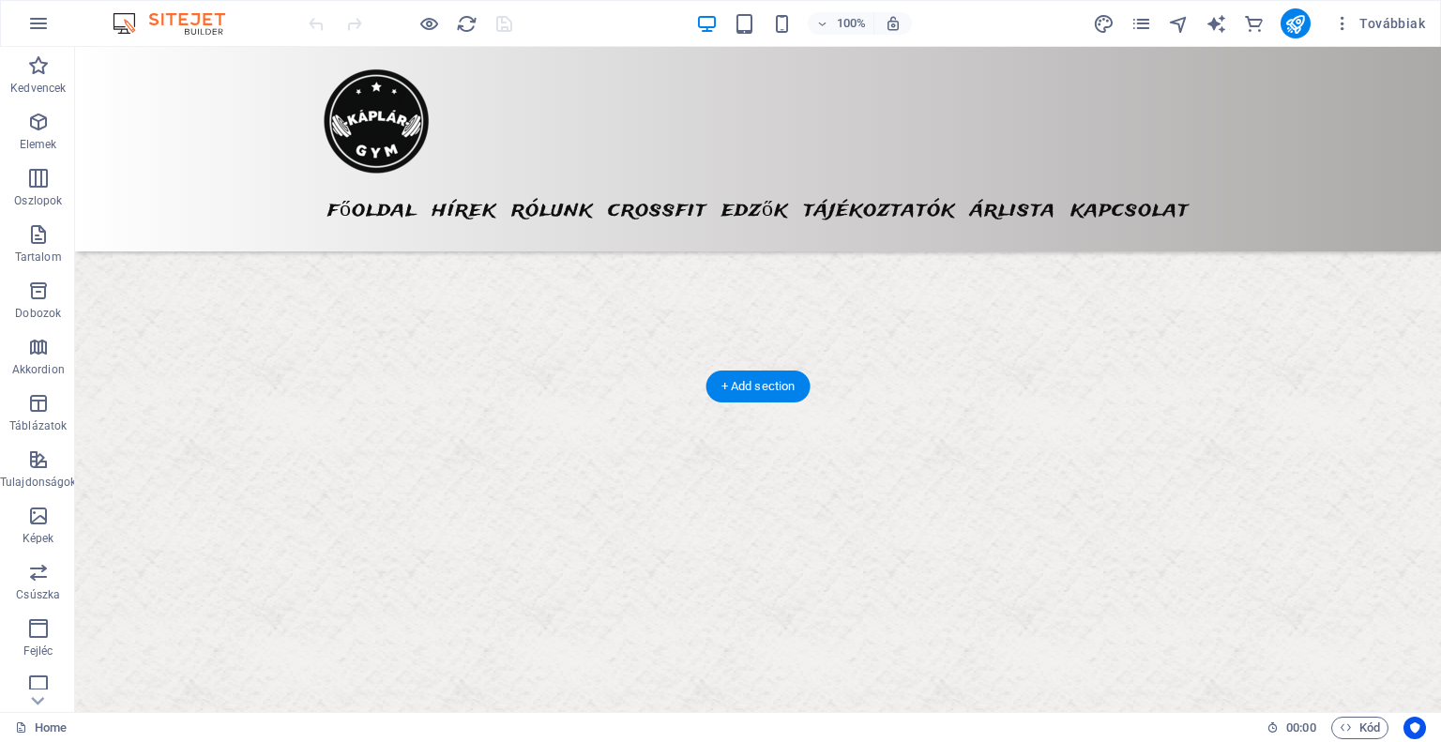
scroll to position [5066, 0]
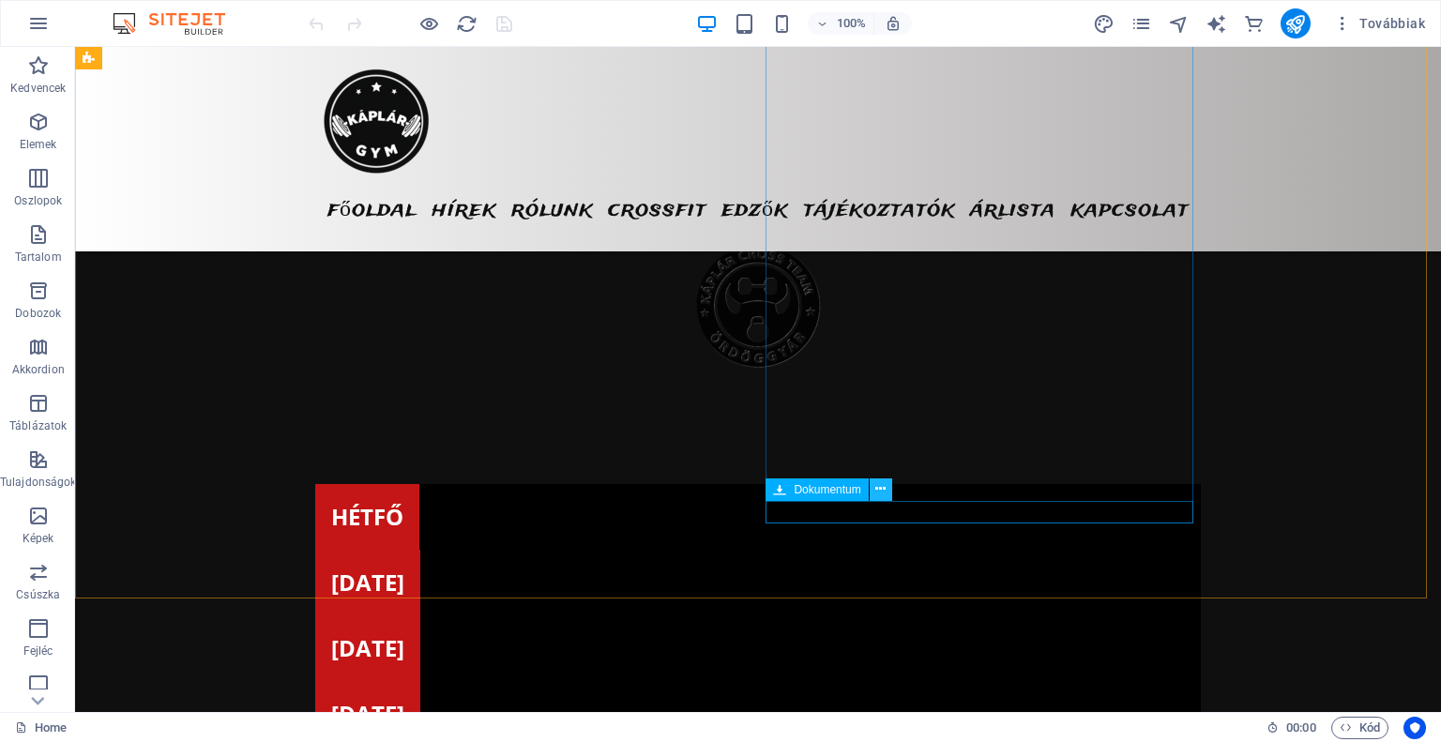
click at [885, 491] on icon at bounding box center [880, 489] width 10 height 20
click at [834, 494] on span "Dokumentum" at bounding box center [827, 489] width 67 height 11
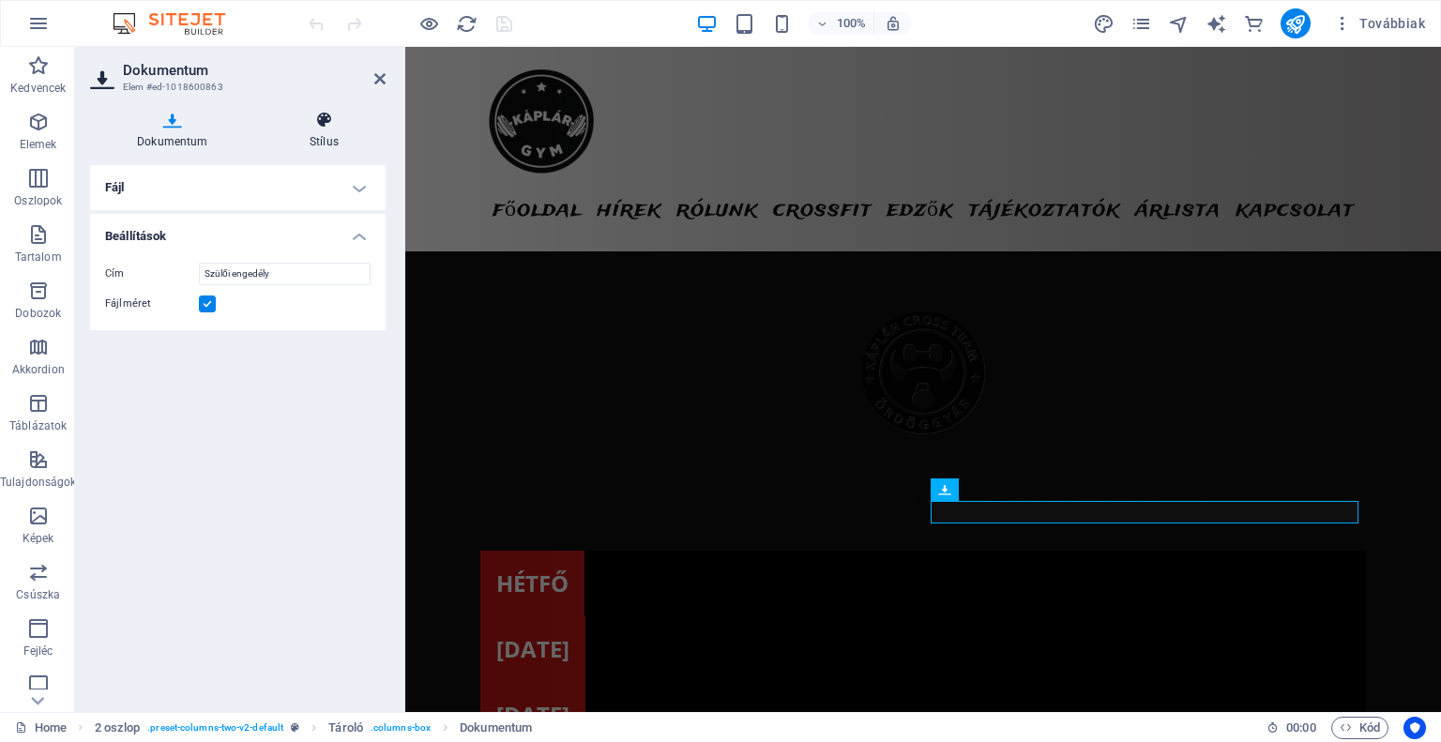
click at [314, 112] on icon at bounding box center [324, 120] width 123 height 19
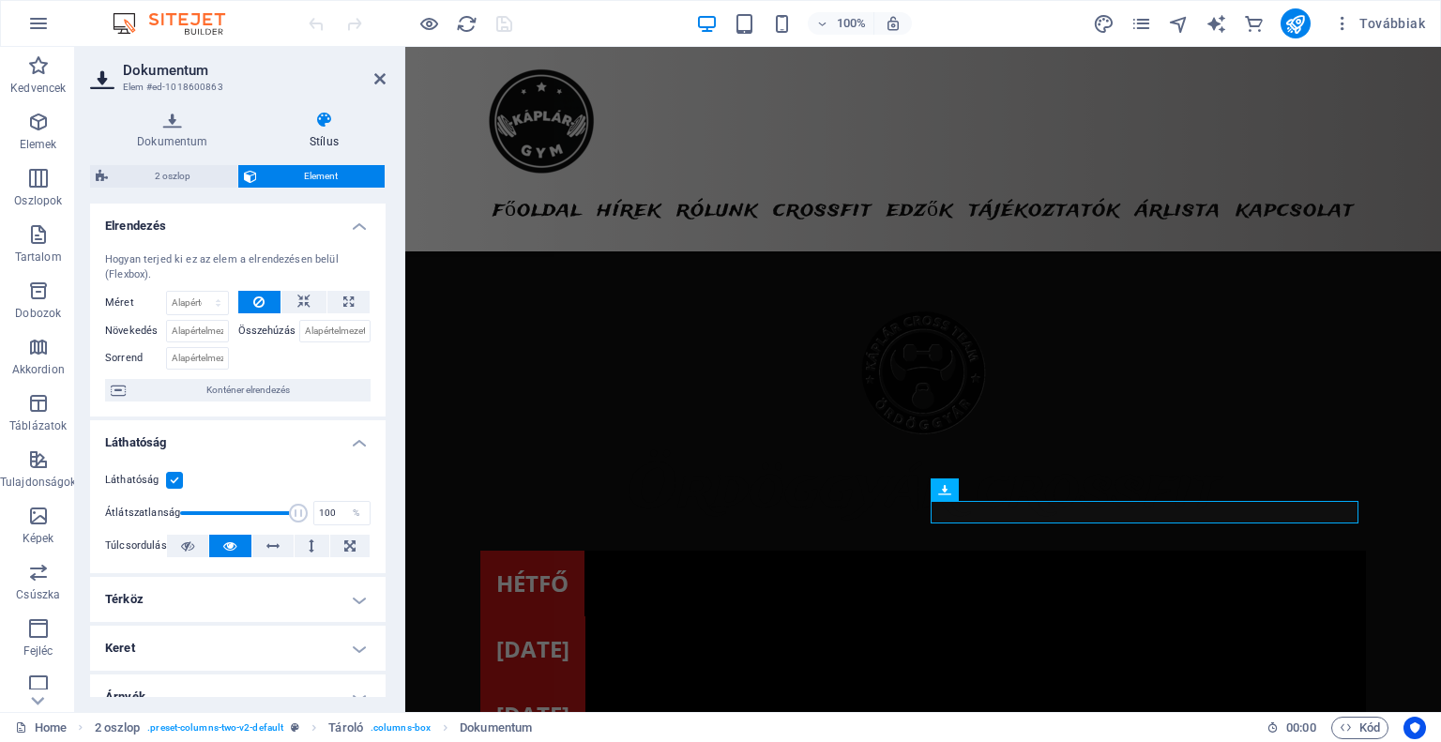
click at [177, 483] on label at bounding box center [174, 480] width 17 height 17
click at [0, 0] on input "Láthatóság" at bounding box center [0, 0] width 0 height 0
click at [173, 483] on label at bounding box center [174, 480] width 17 height 17
click at [0, 0] on input "Láthatóság" at bounding box center [0, 0] width 0 height 0
type input "100"
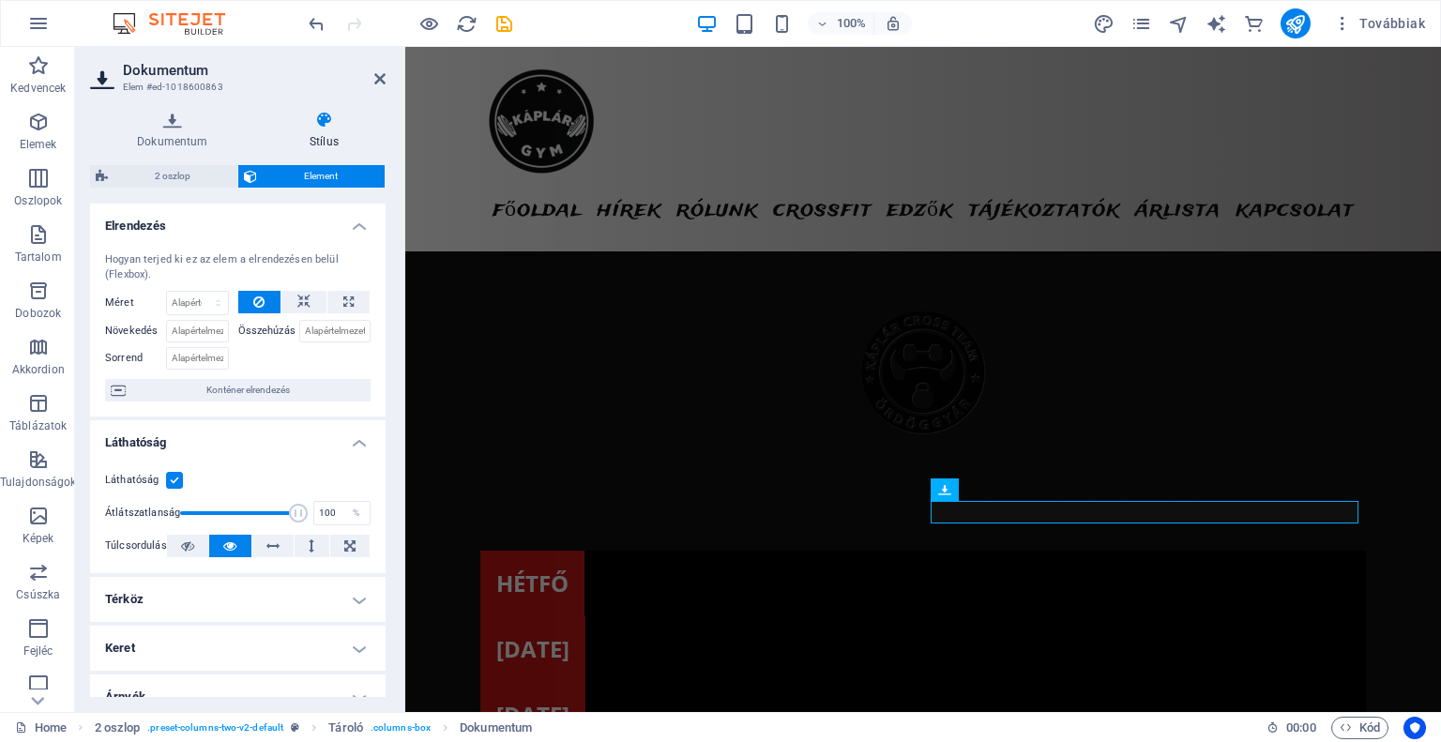
click at [296, 508] on span at bounding box center [298, 513] width 19 height 19
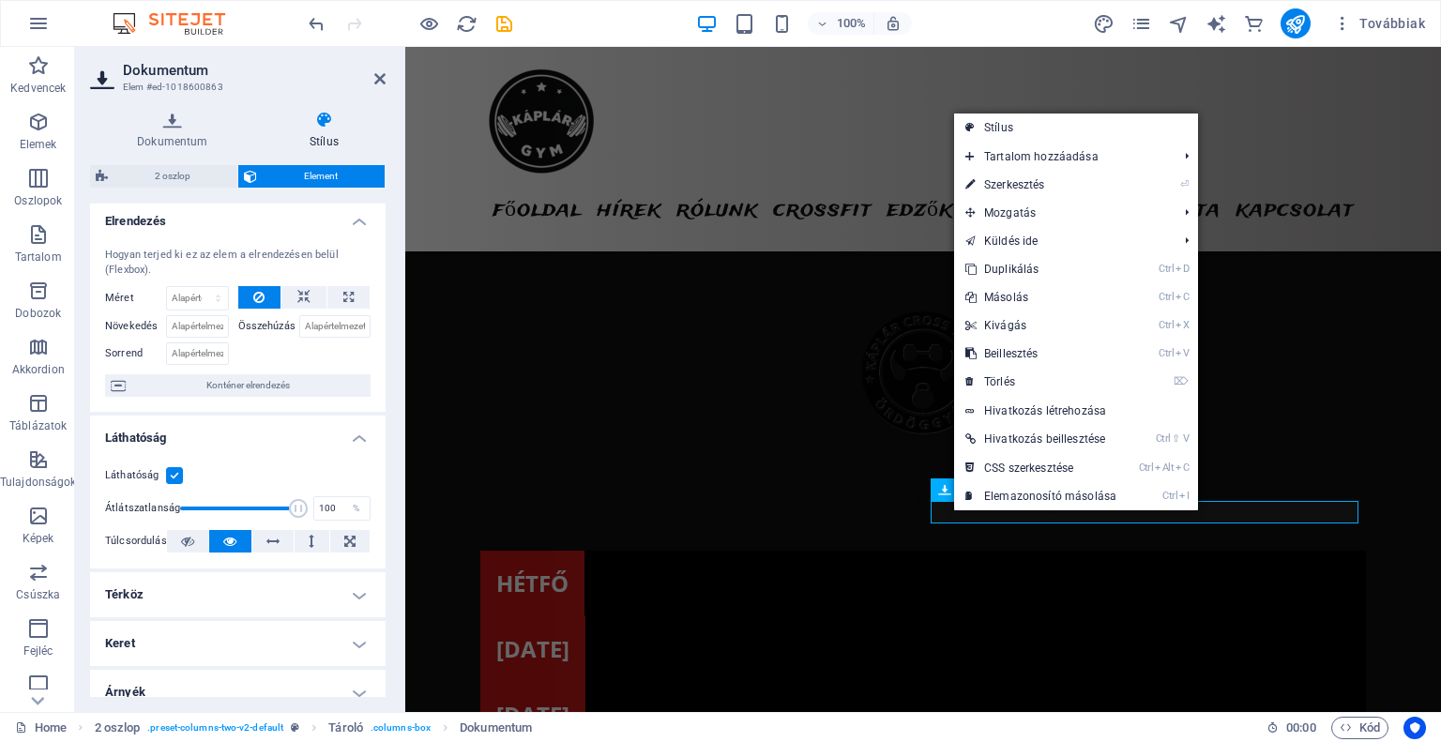
scroll to position [0, 0]
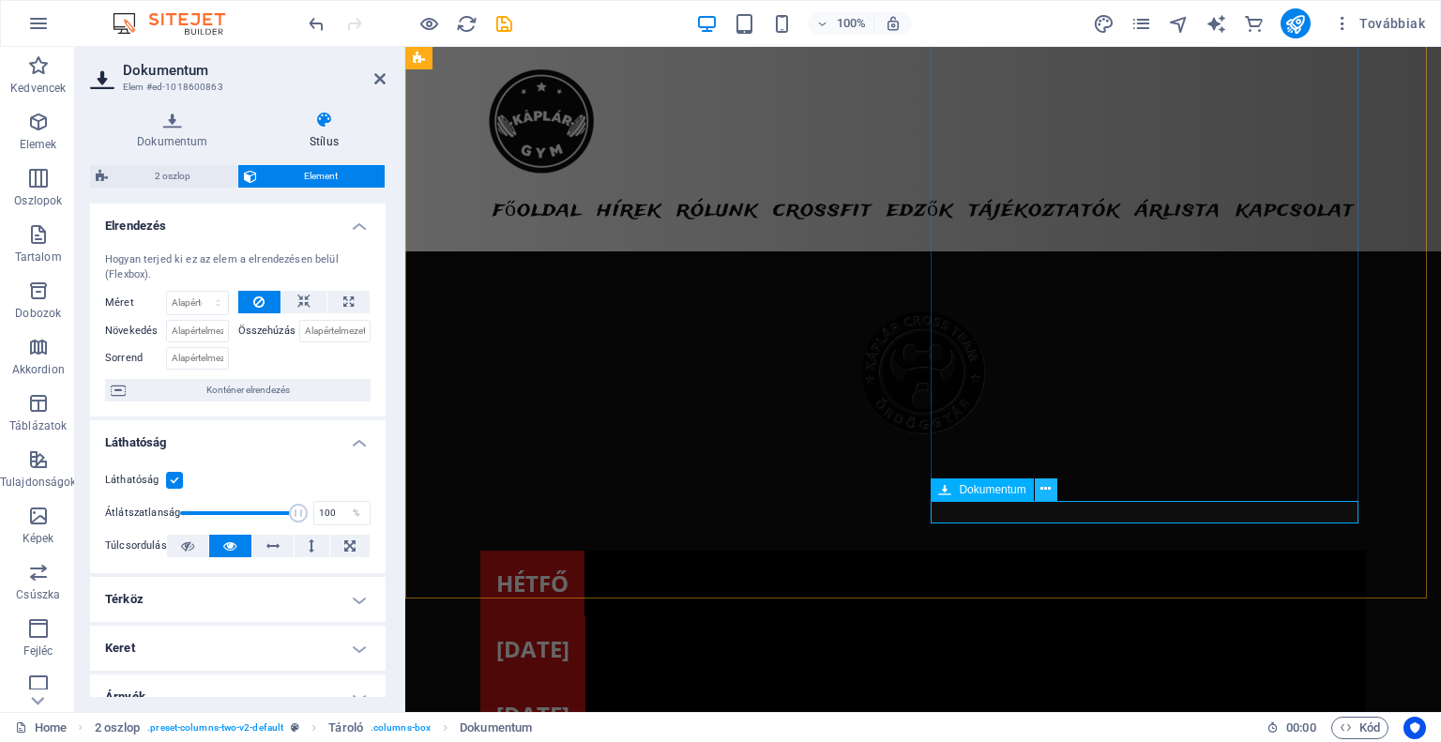
click at [1047, 488] on icon at bounding box center [1045, 489] width 10 height 20
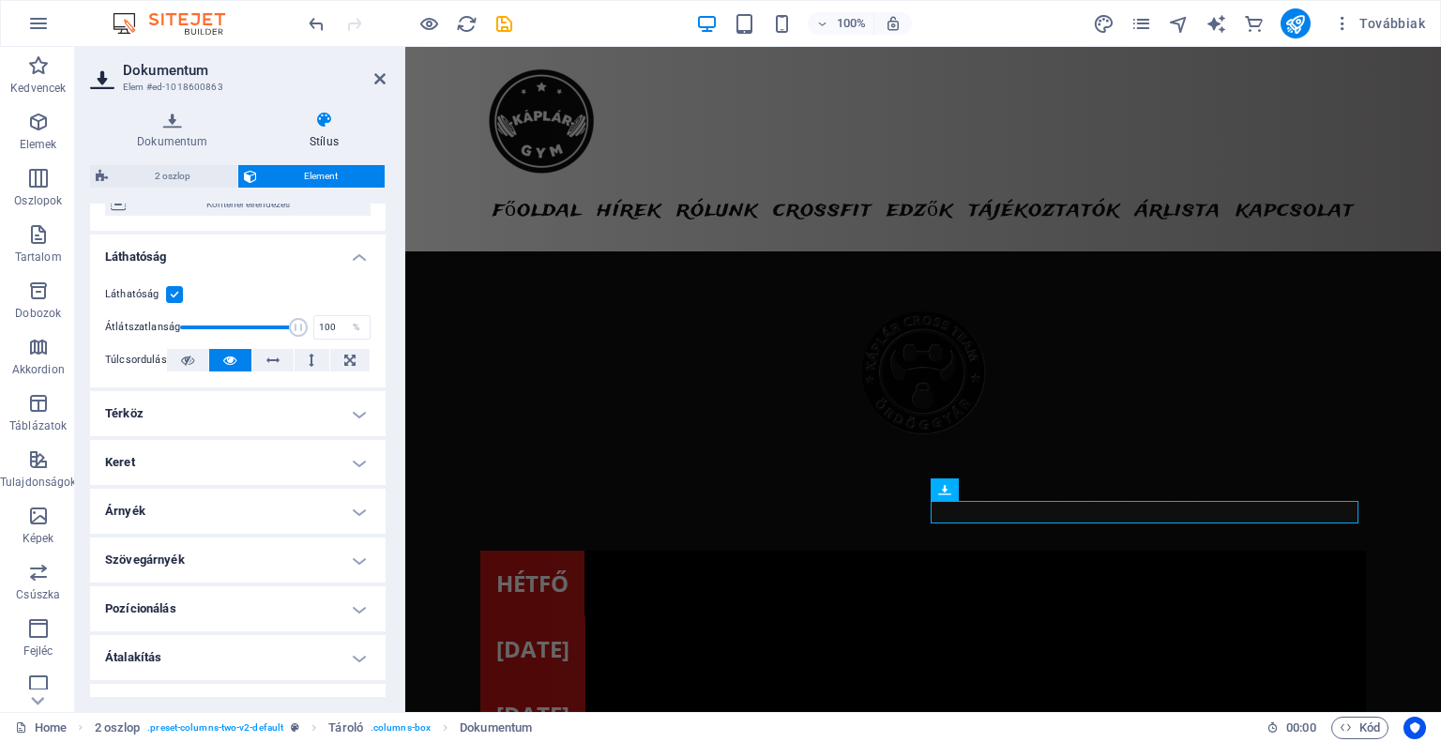
scroll to position [188, 0]
click at [354, 553] on h4 "Szövegárnyék" at bounding box center [238, 558] width 296 height 45
click at [265, 595] on span "Nincs" at bounding box center [257, 595] width 23 height 23
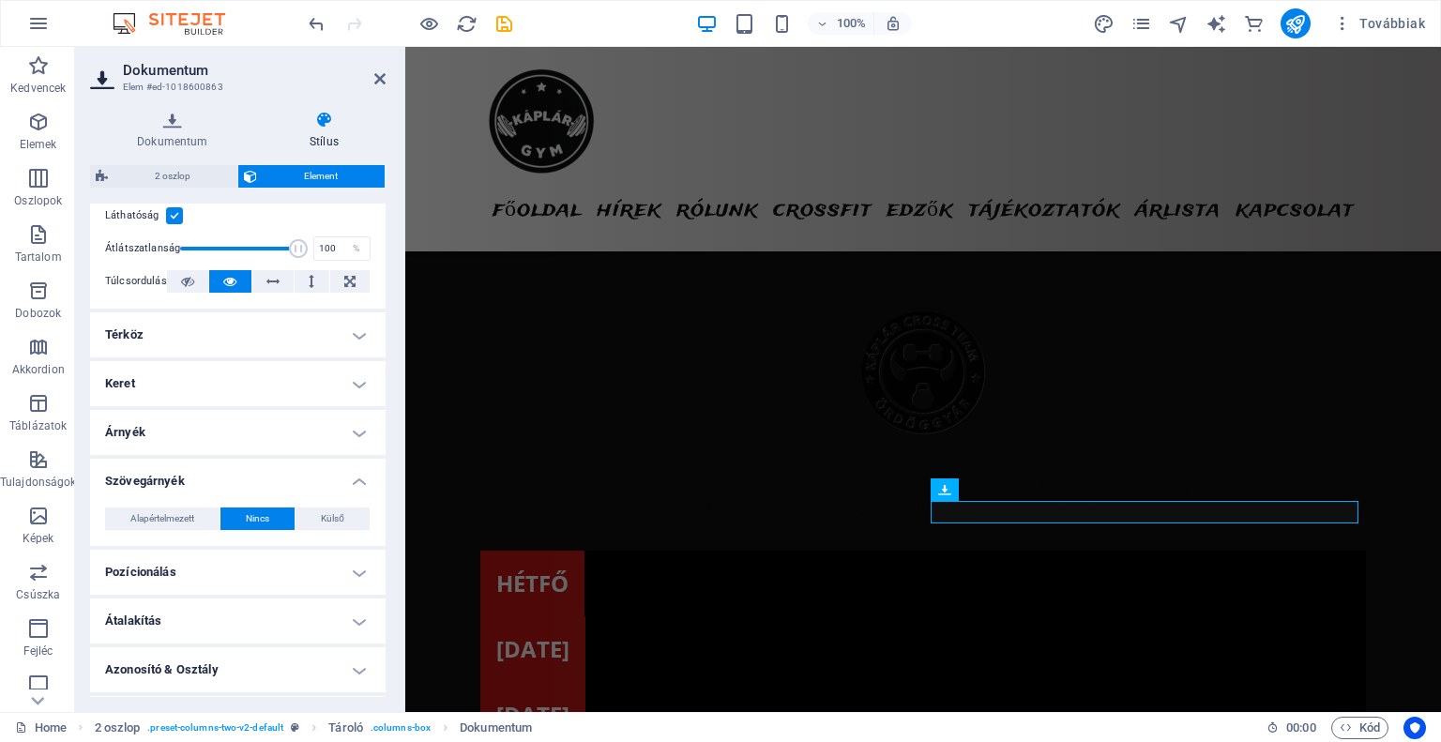
scroll to position [356, 0]
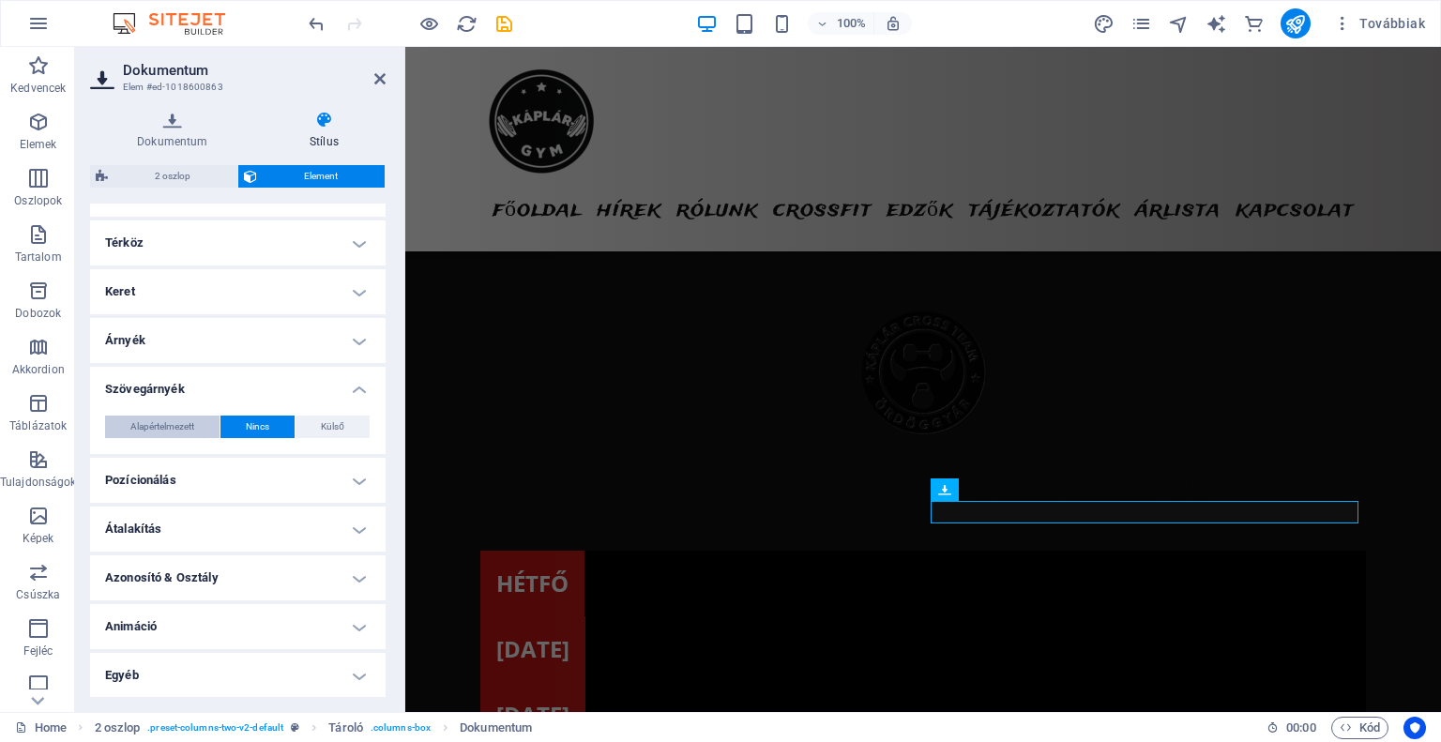
click at [201, 419] on button "Alapértelmezett" at bounding box center [162, 427] width 114 height 23
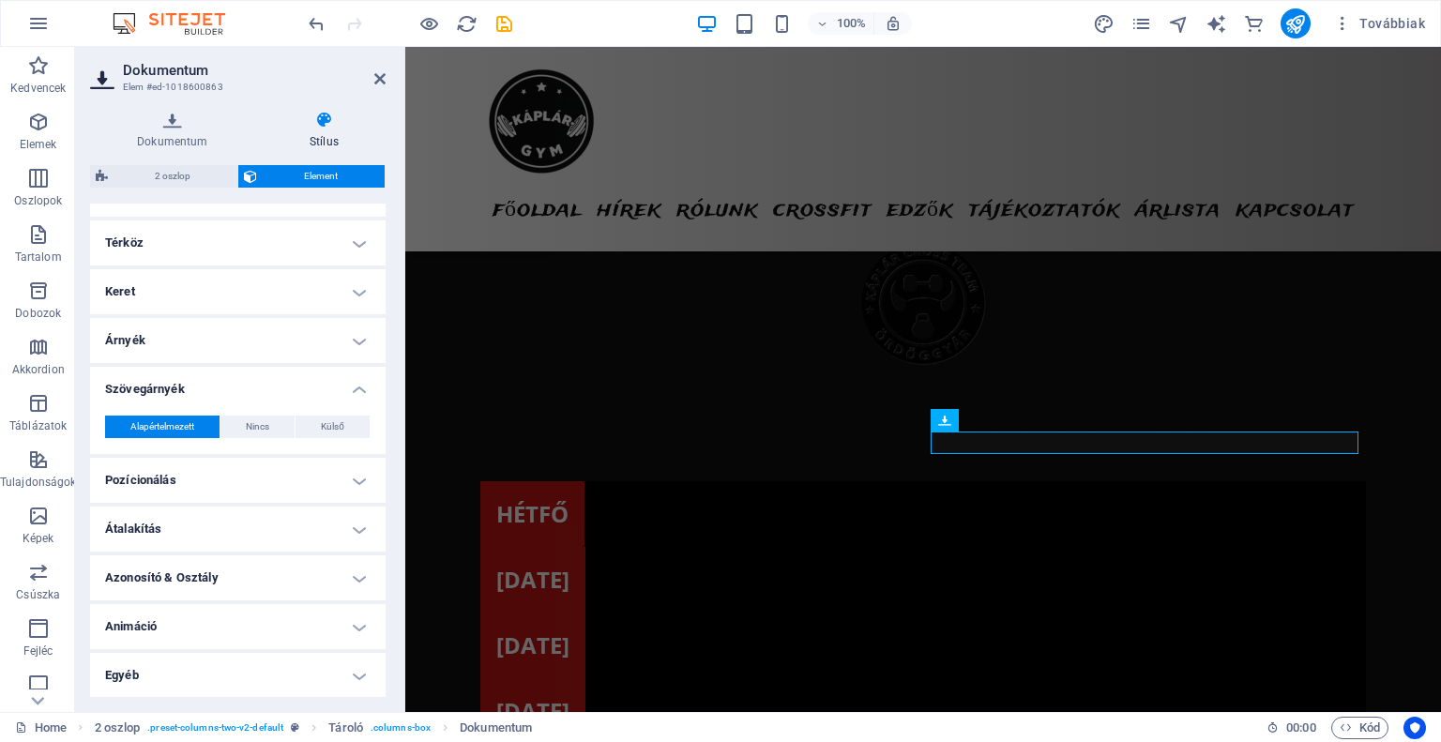
scroll to position [5093, 0]
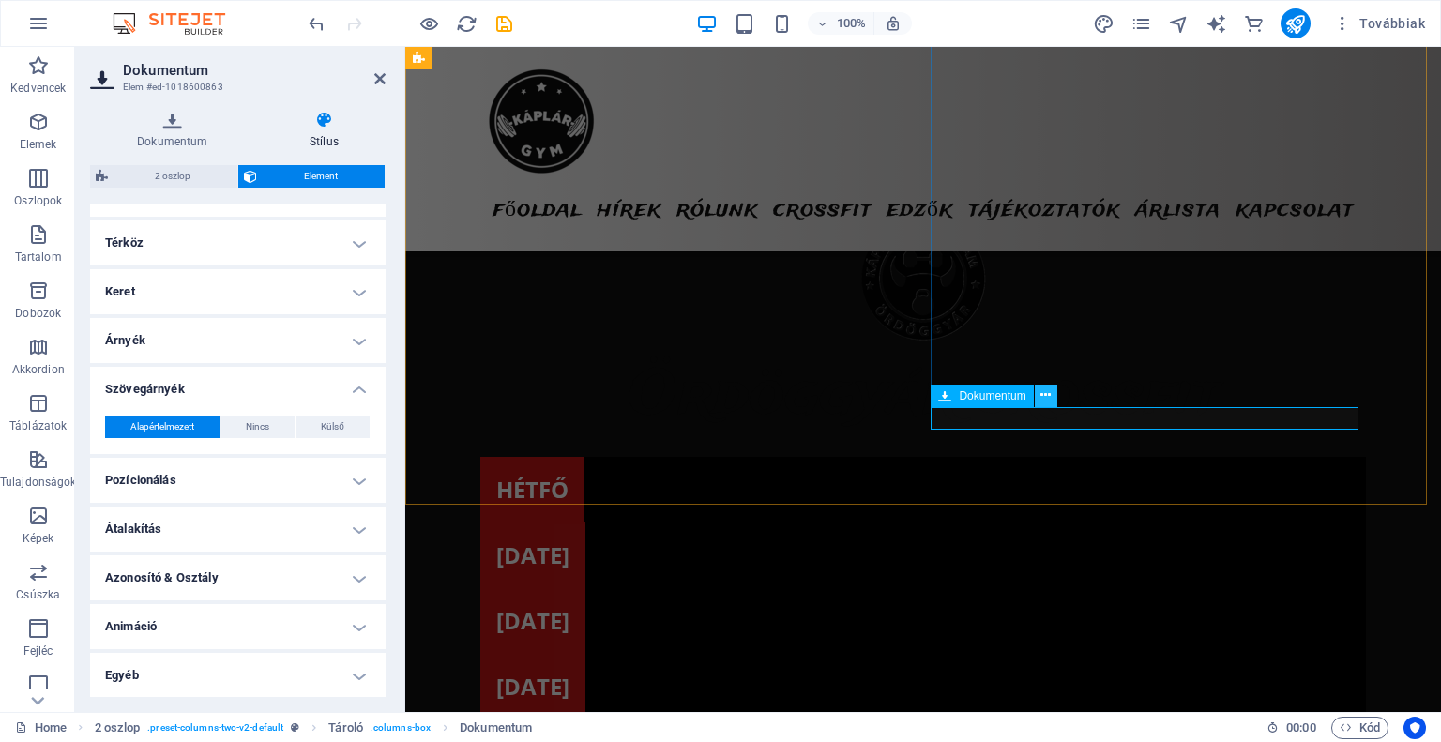
click at [1044, 397] on icon at bounding box center [1045, 396] width 10 height 20
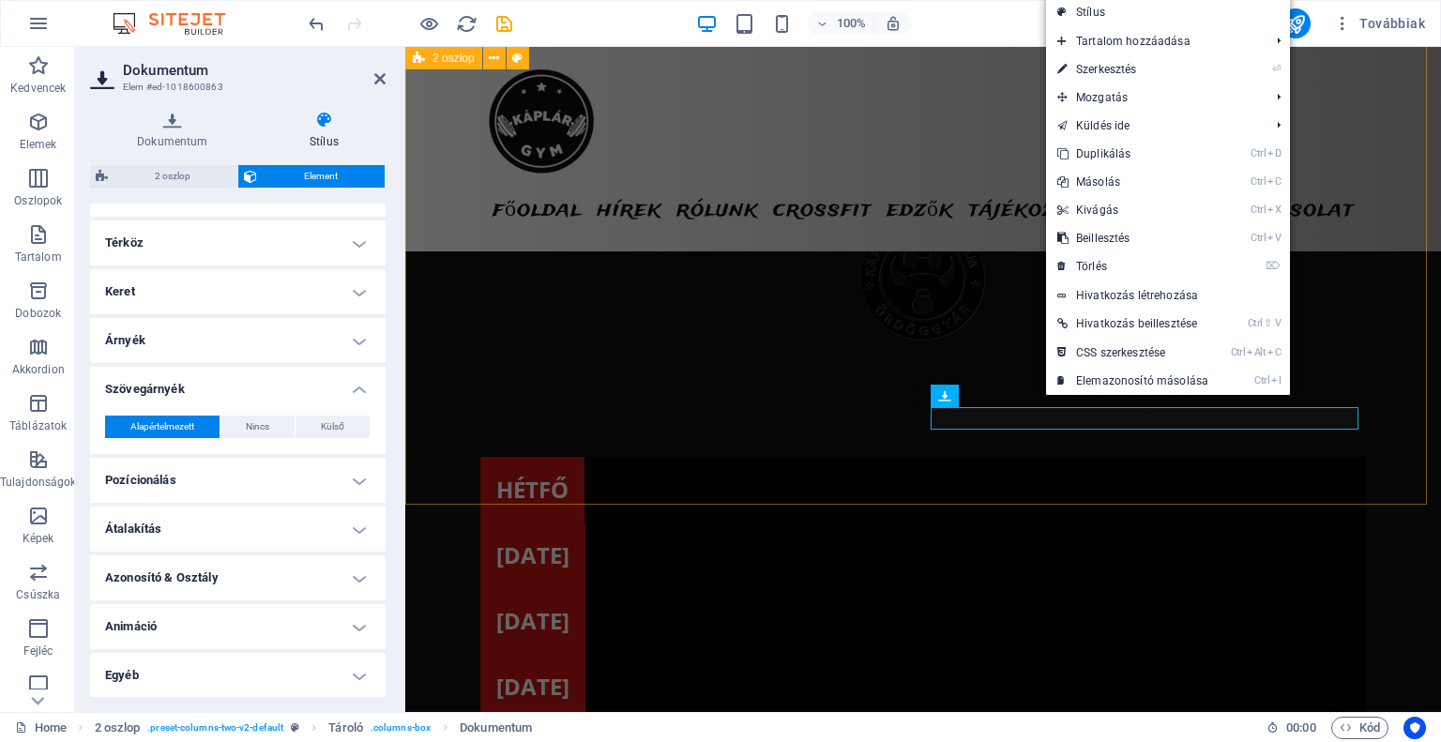
drag, startPoint x: 1084, startPoint y: 419, endPoint x: 1079, endPoint y: 433, distance: 14.8
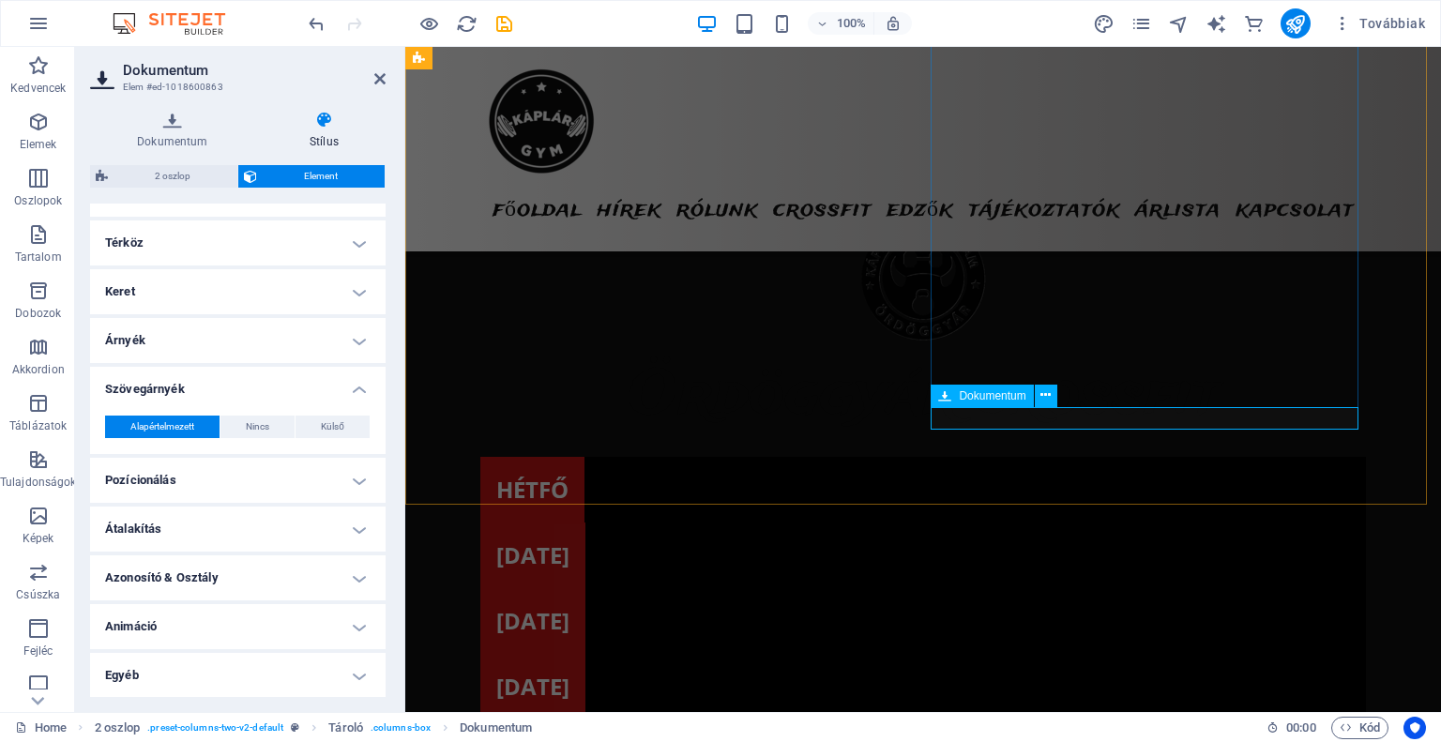
click at [168, 127] on icon at bounding box center [172, 120] width 165 height 19
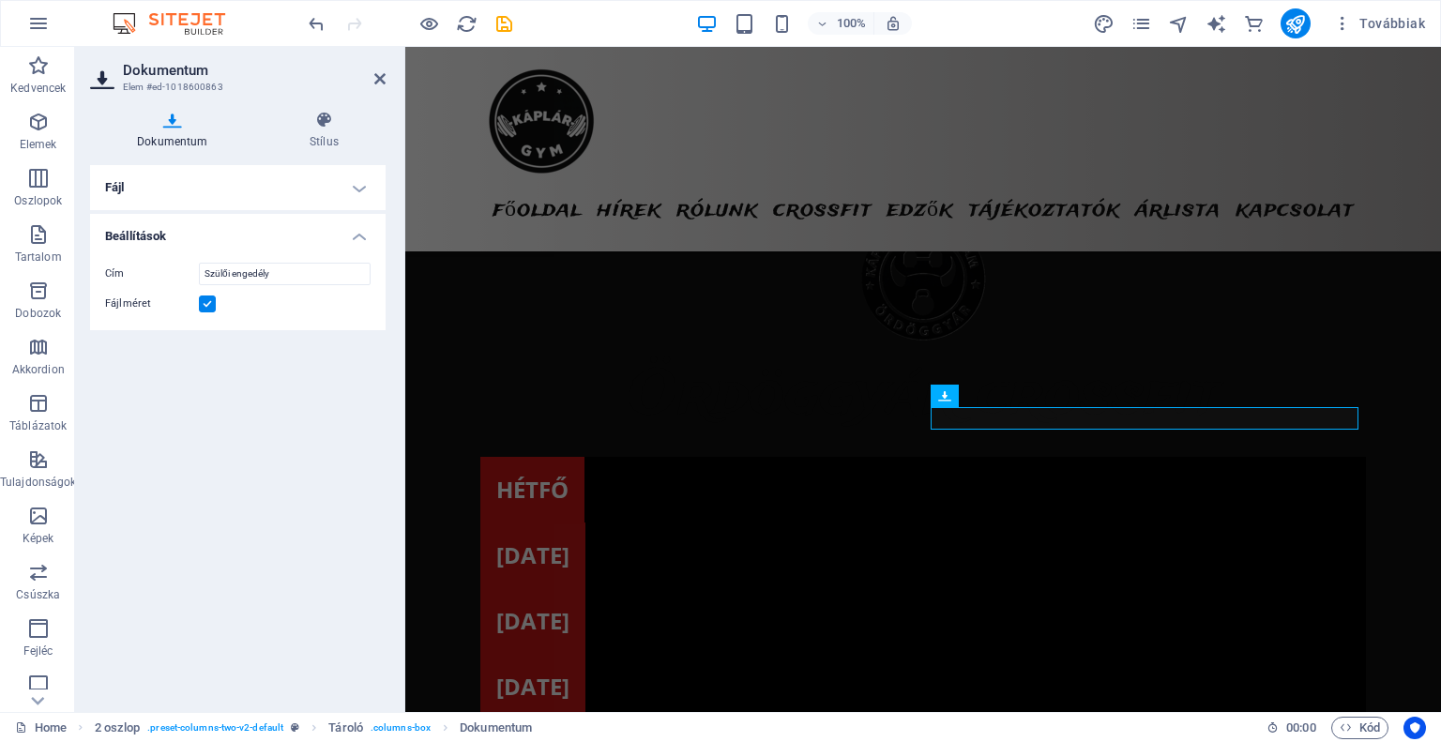
click at [365, 191] on h4 "Fájl" at bounding box center [238, 187] width 296 height 45
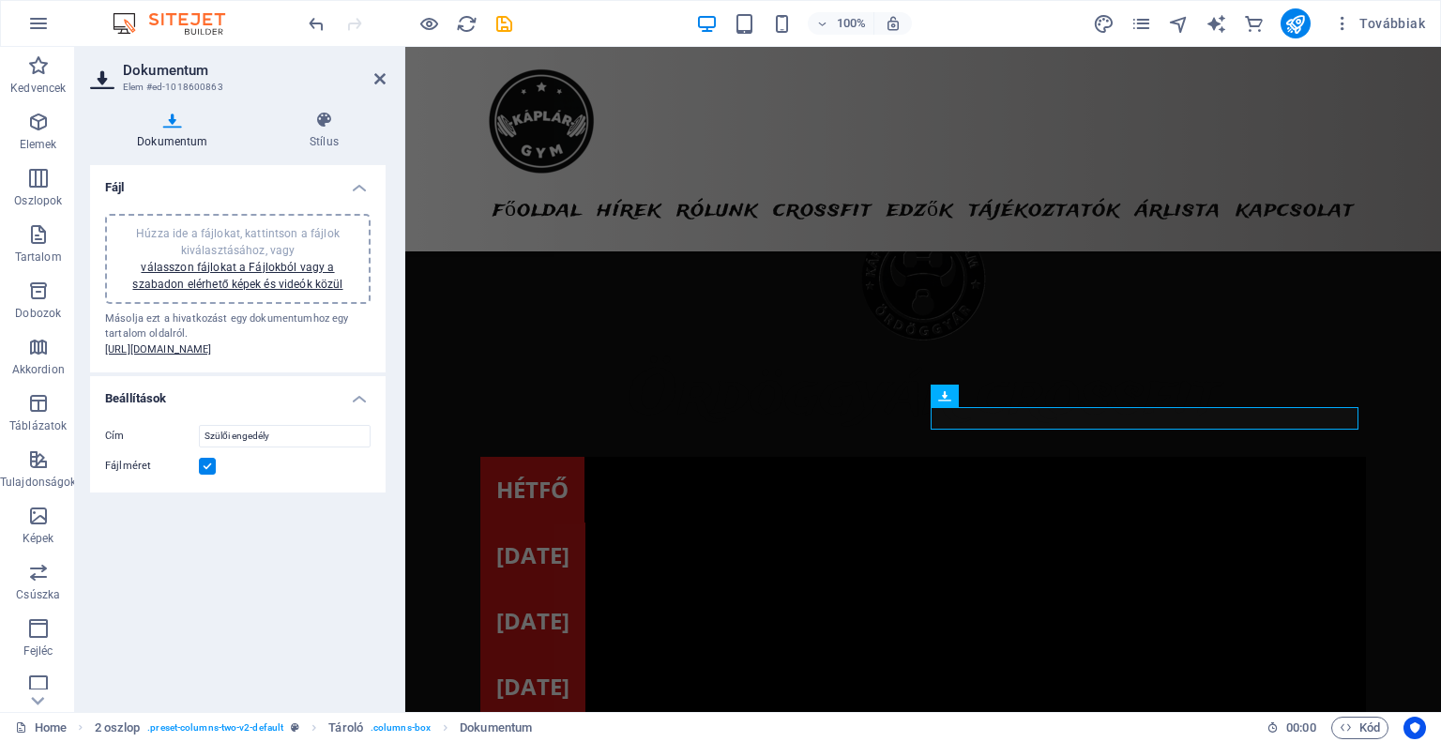
click at [363, 199] on div "Húzza ide a fájlokat, kattintson a fájlok kiválasztásához, vagy válasszon fájlo…" at bounding box center [238, 286] width 296 height 174
click at [364, 186] on h4 "Fájl" at bounding box center [238, 182] width 296 height 34
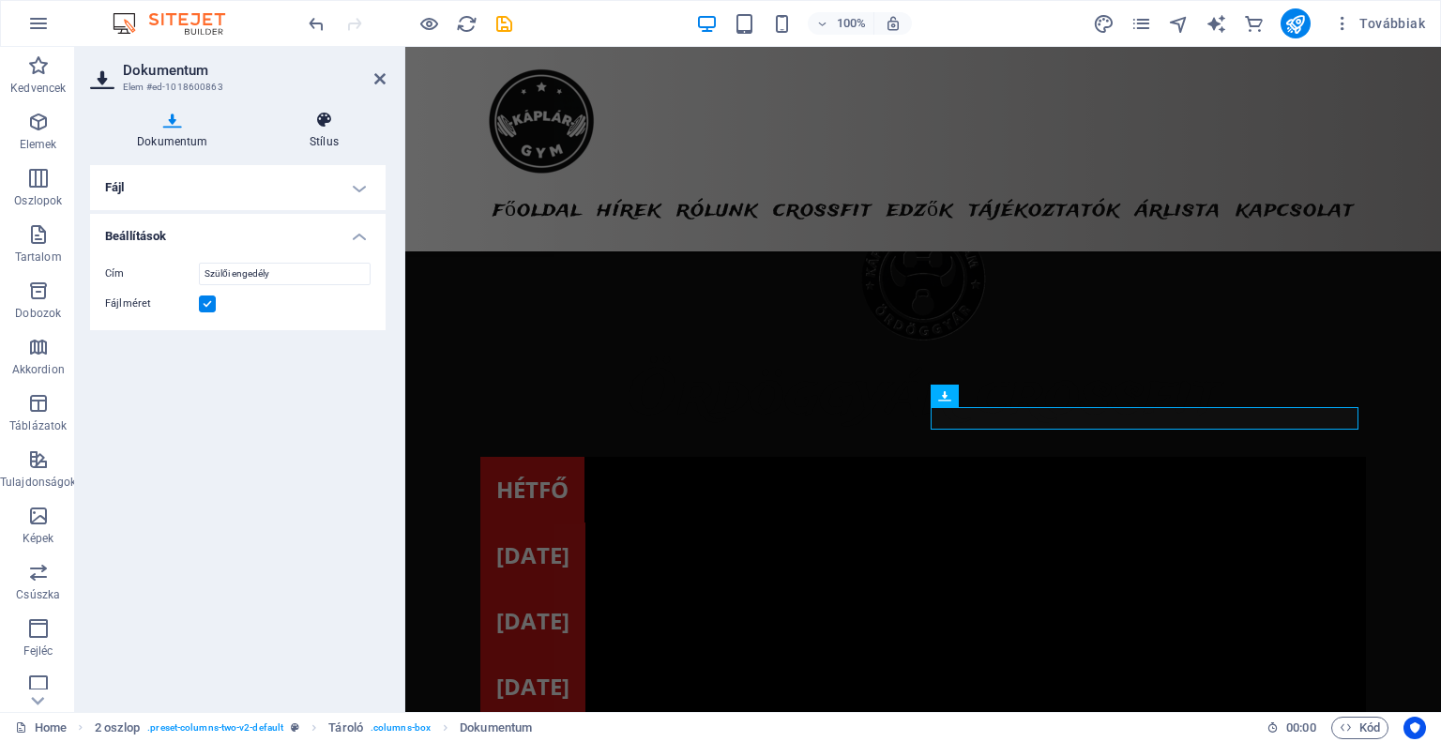
click at [334, 123] on icon at bounding box center [324, 120] width 123 height 19
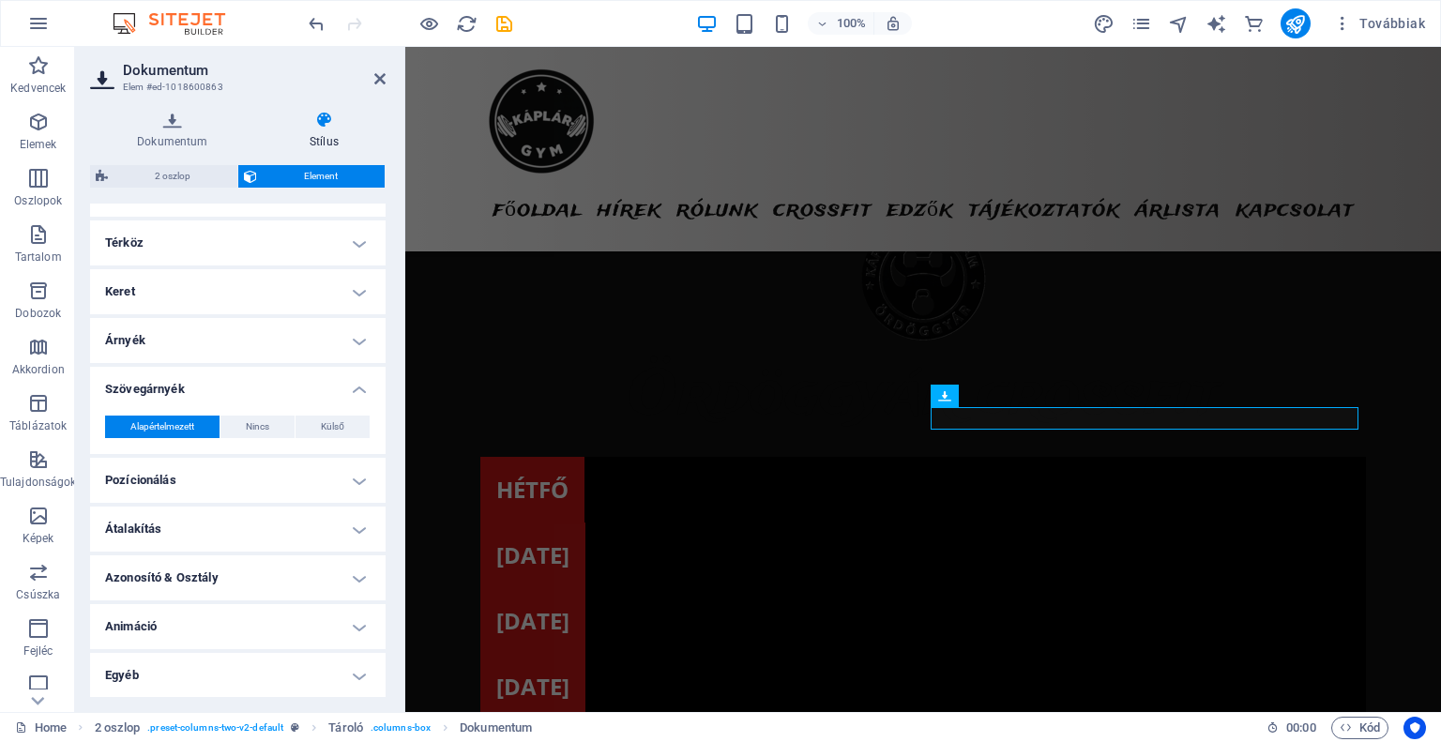
click at [363, 341] on h4 "Árnyék" at bounding box center [238, 340] width 296 height 45
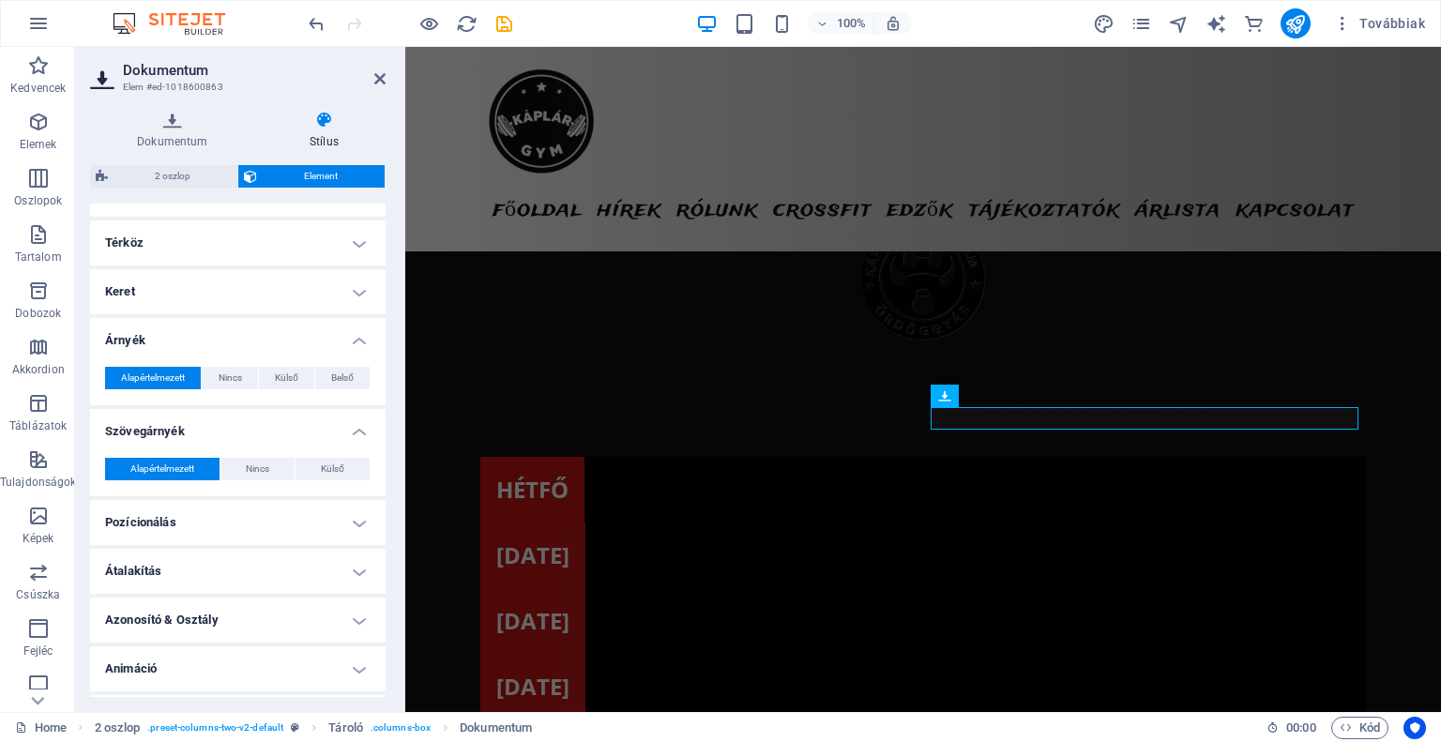
click at [363, 341] on h4 "Árnyék" at bounding box center [238, 335] width 296 height 34
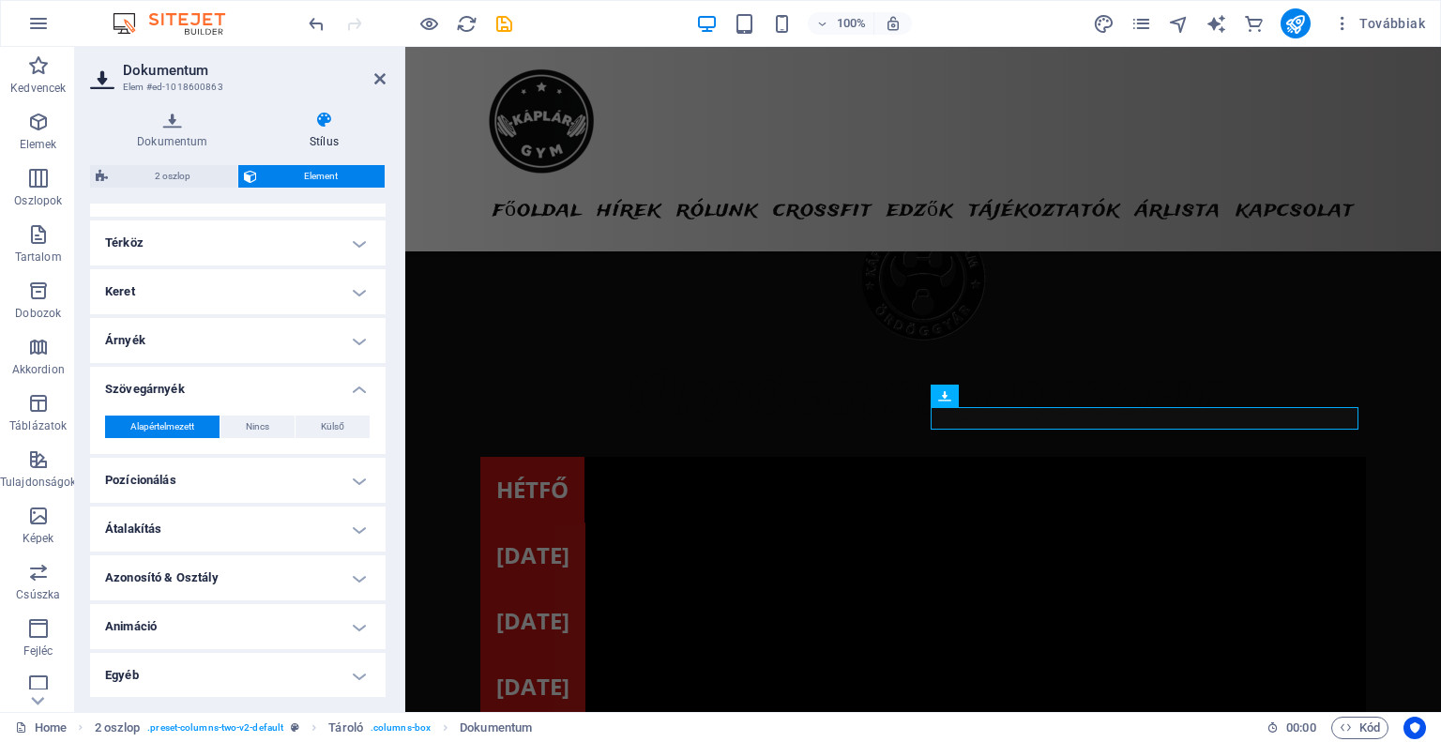
click at [352, 389] on h4 "Szövegárnyék" at bounding box center [238, 384] width 296 height 34
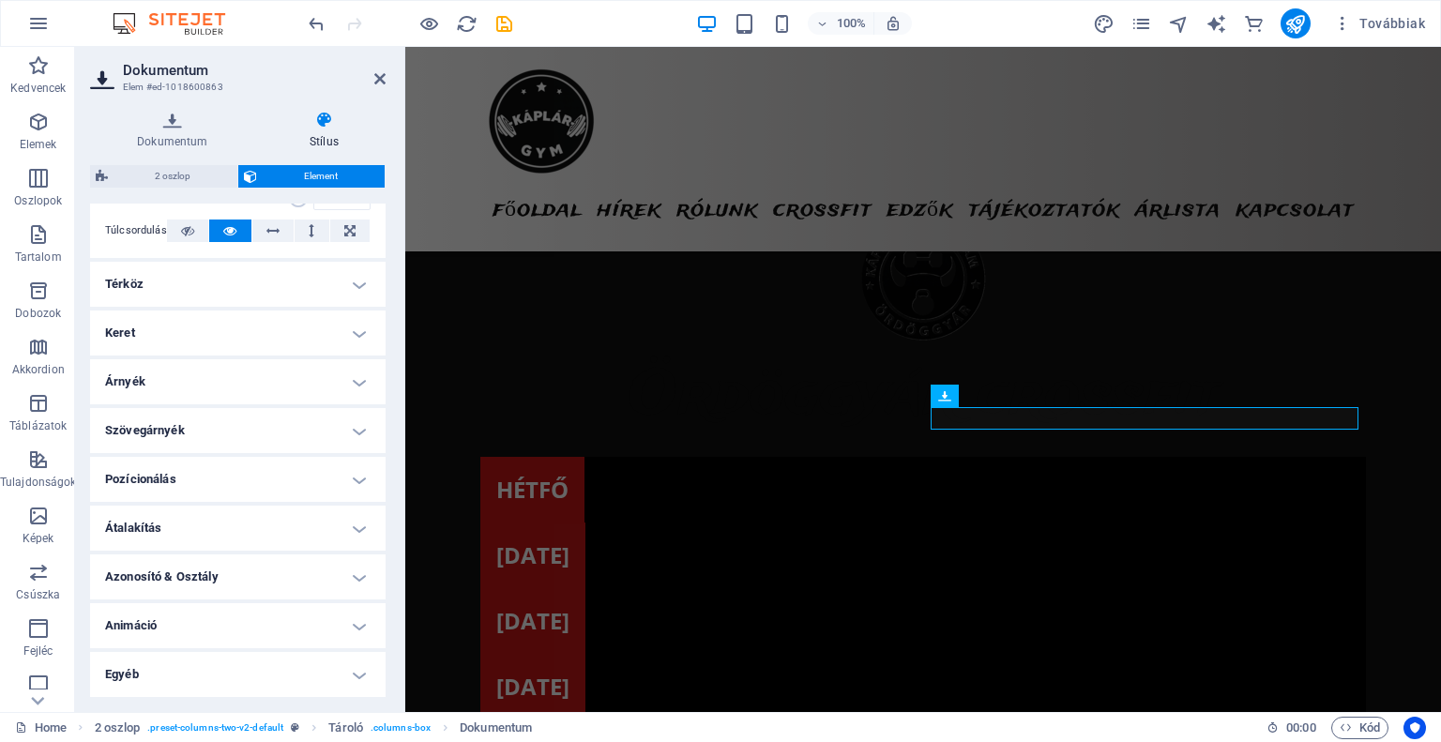
scroll to position [314, 0]
click at [362, 296] on h4 "Térköz" at bounding box center [238, 285] width 296 height 45
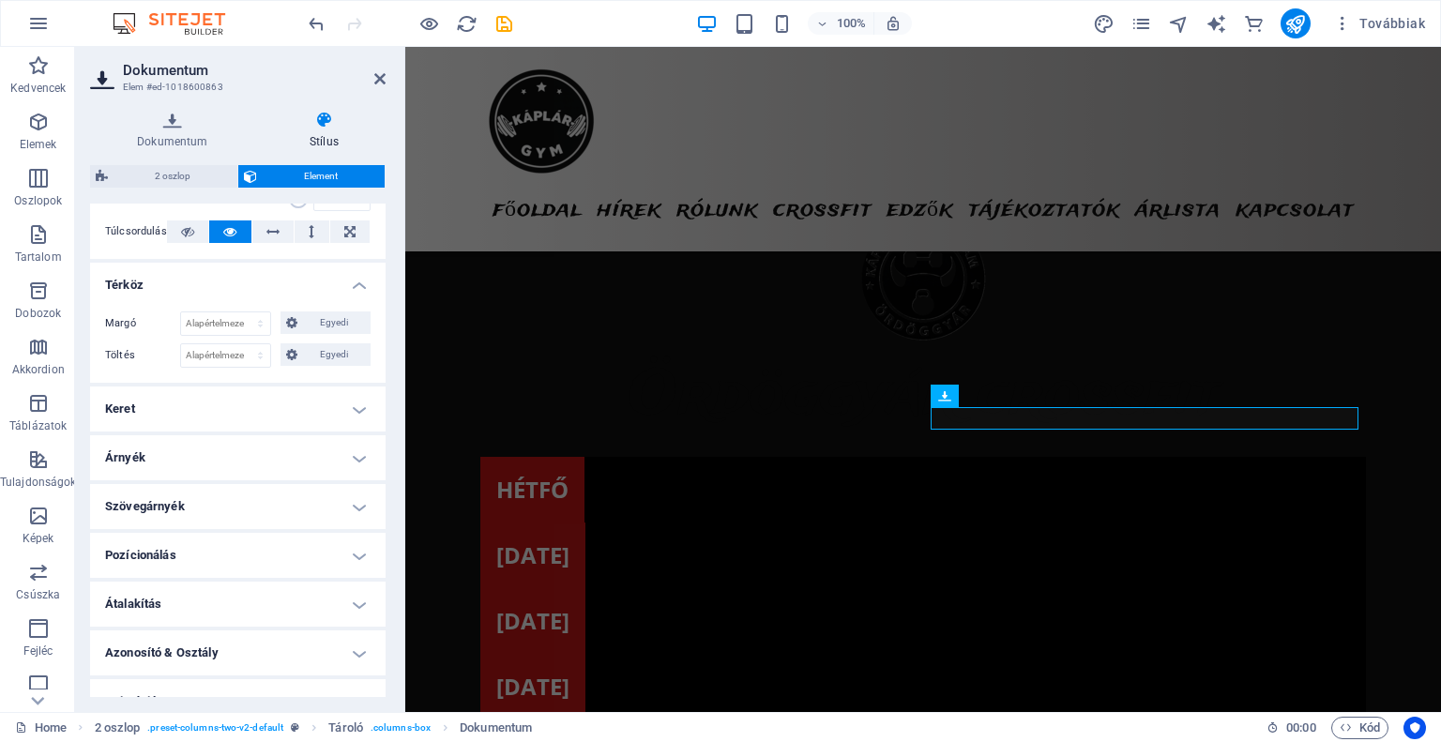
scroll to position [356, 0]
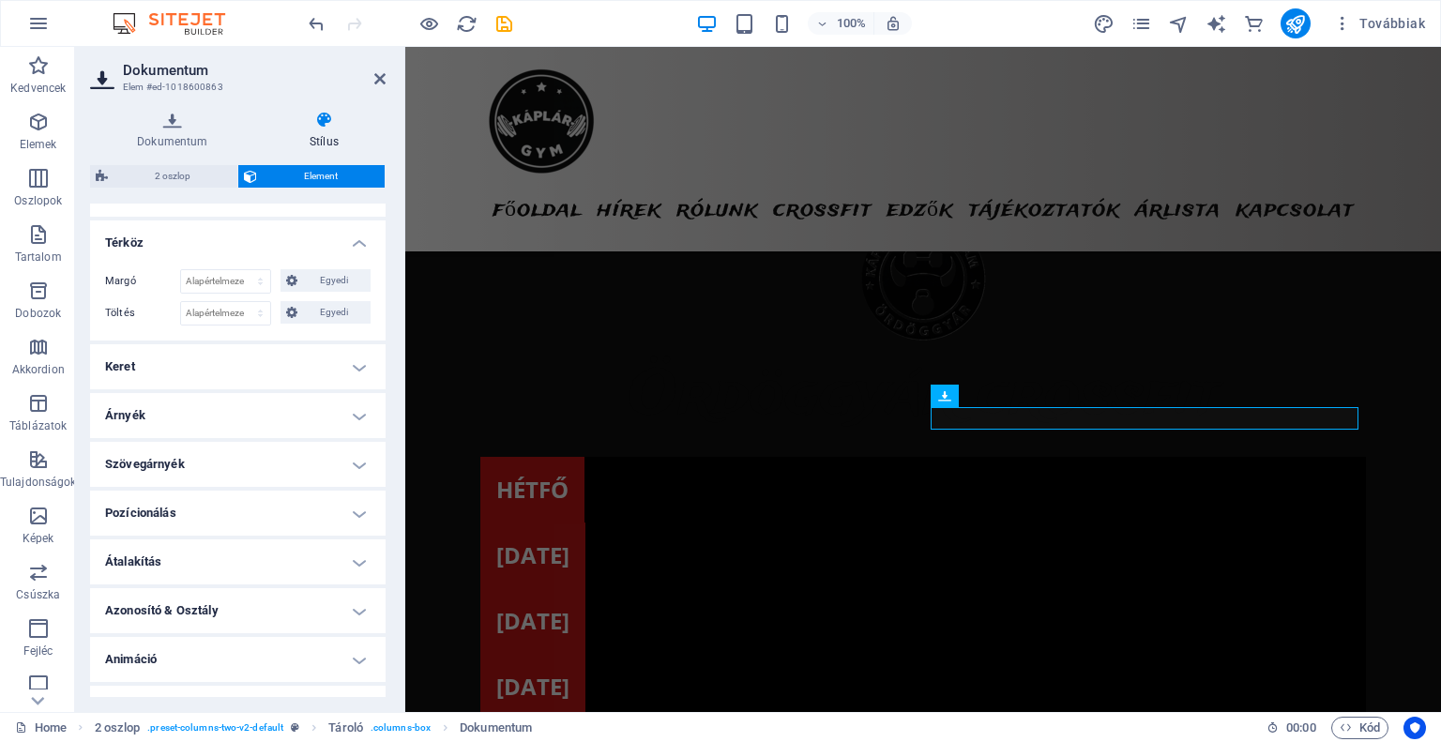
click at [361, 248] on h4 "Térköz" at bounding box center [238, 237] width 296 height 34
